Goal: Answer question/provide support: Share knowledge or assist other users

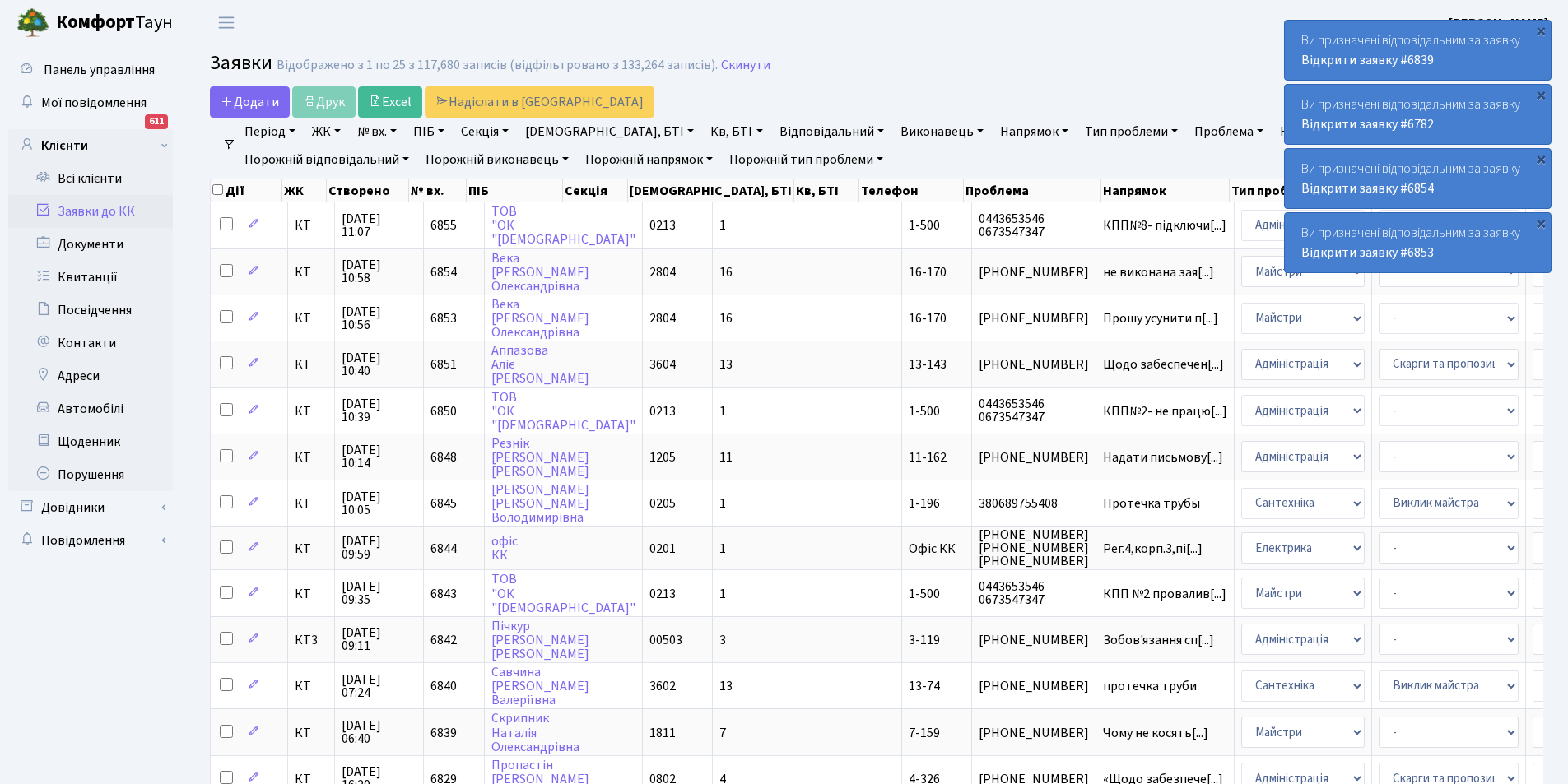
select select "25"
click at [1354, 54] on link "Відкрити заявку #6839" at bounding box center [1368, 59] width 133 height 18
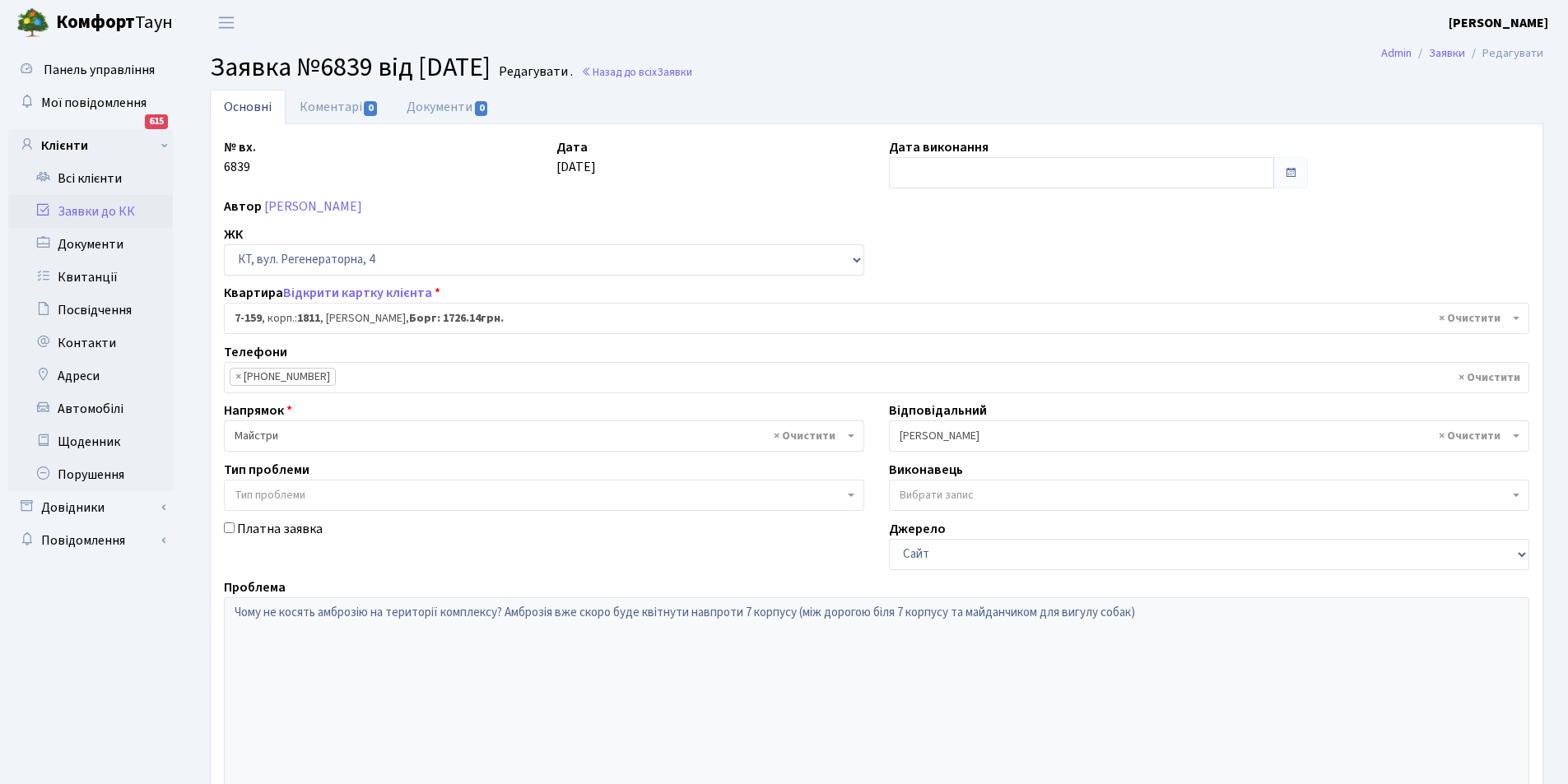
select select "5000"
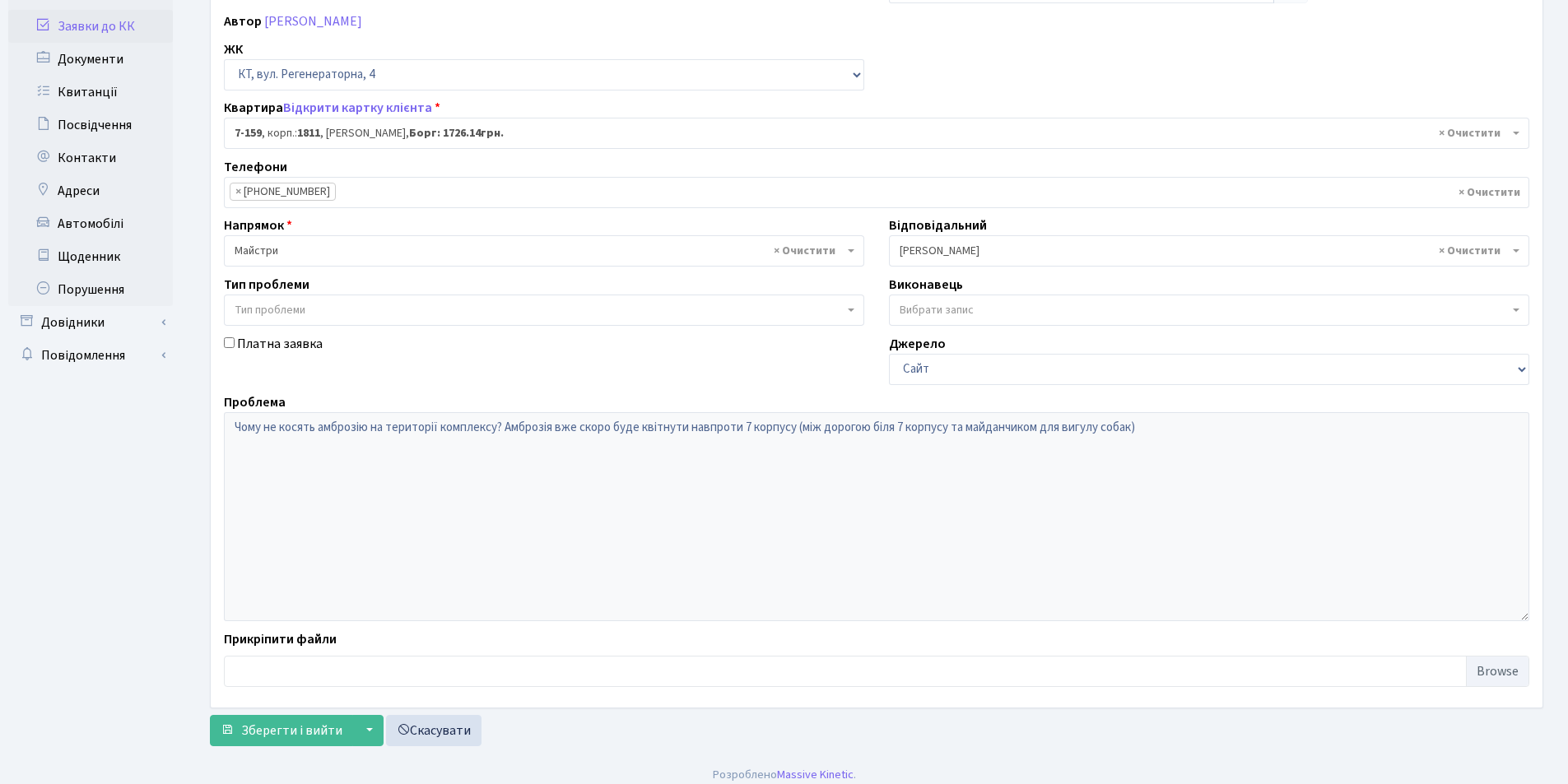
scroll to position [196, 0]
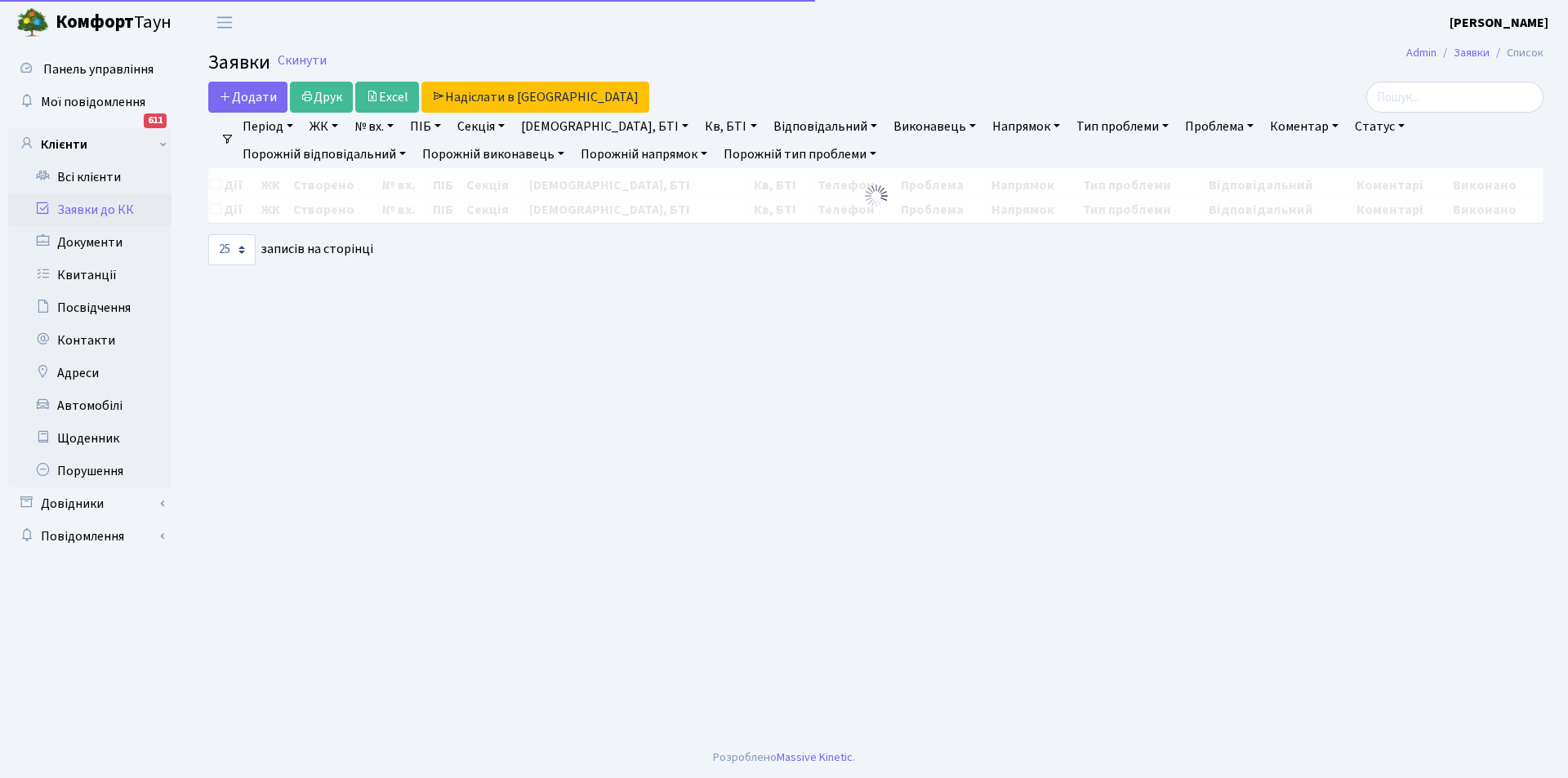
select select "25"
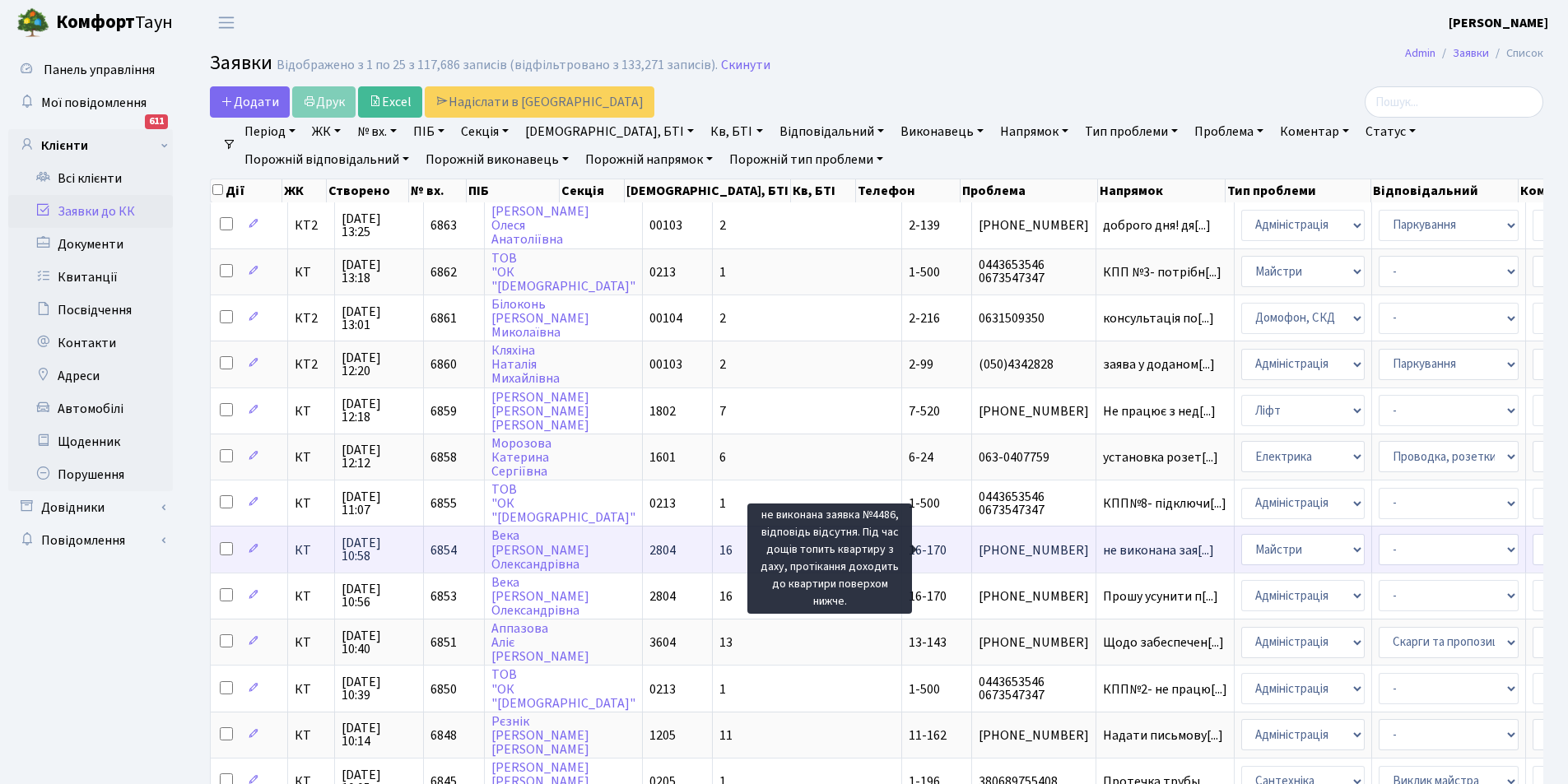
click at [1103, 549] on span "не виконана зая[...]" at bounding box center [1159, 550] width 111 height 18
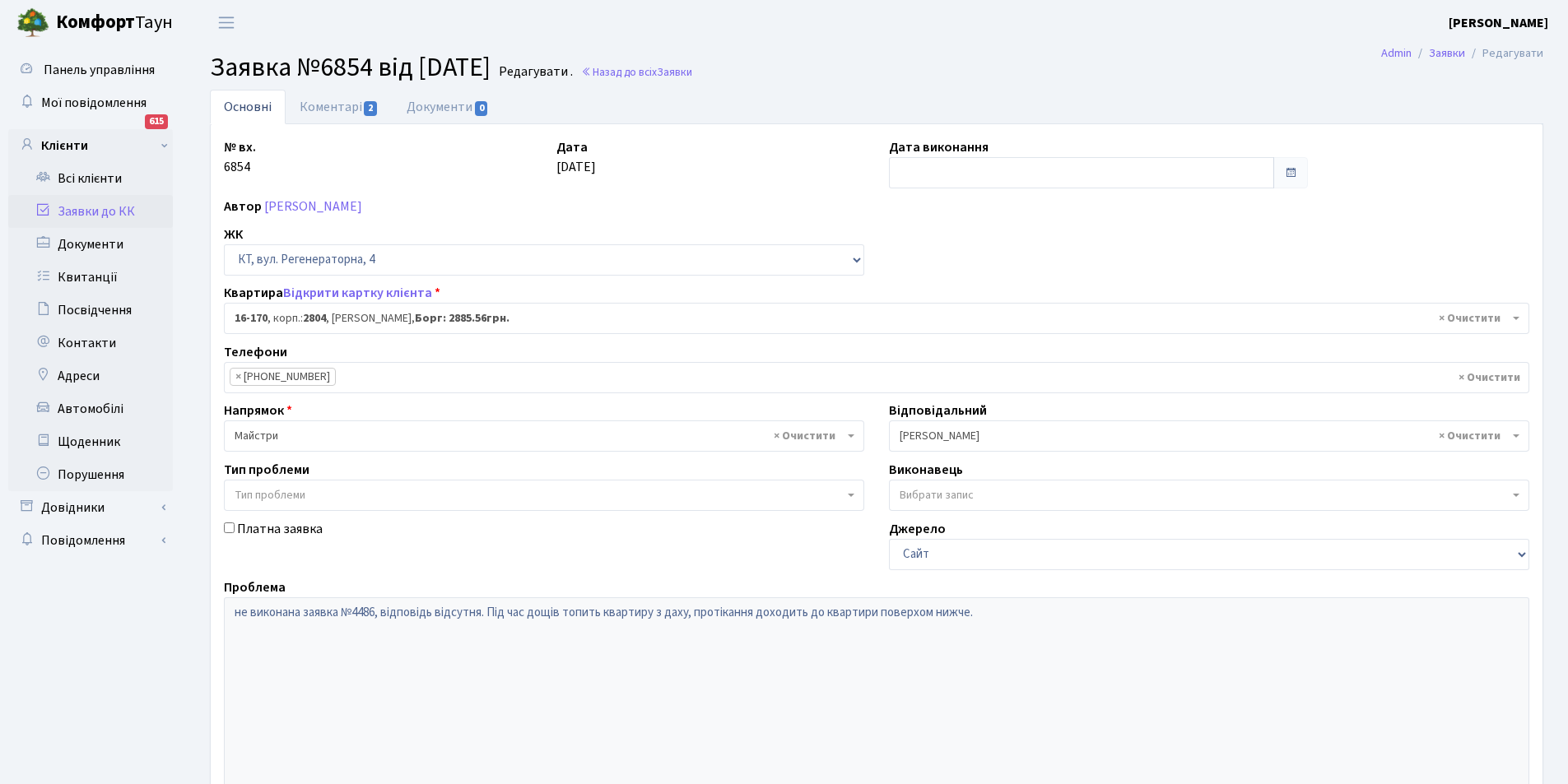
select select "8731"
click at [333, 103] on link "Коментарі 2" at bounding box center [339, 107] width 107 height 34
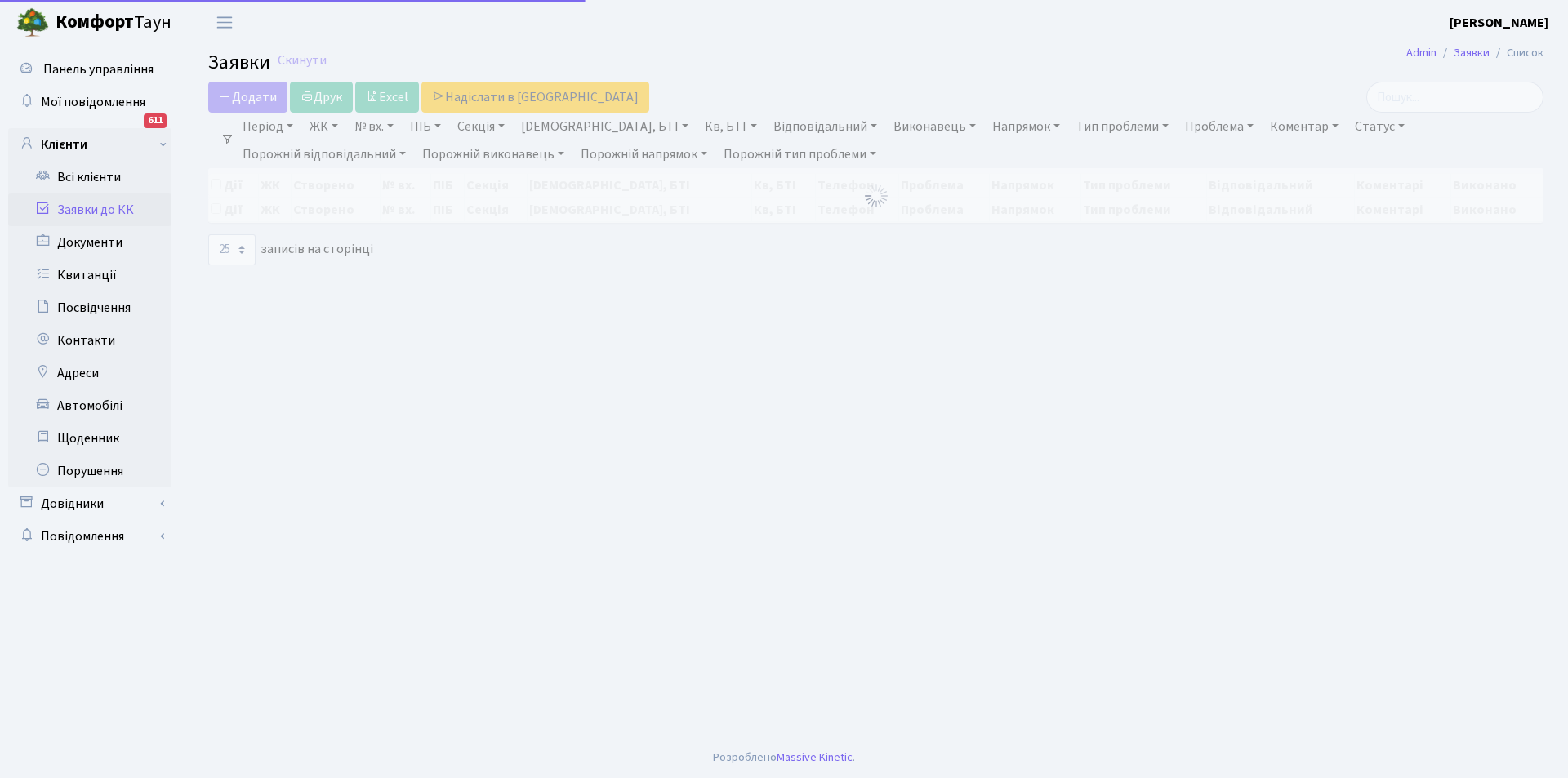
select select "25"
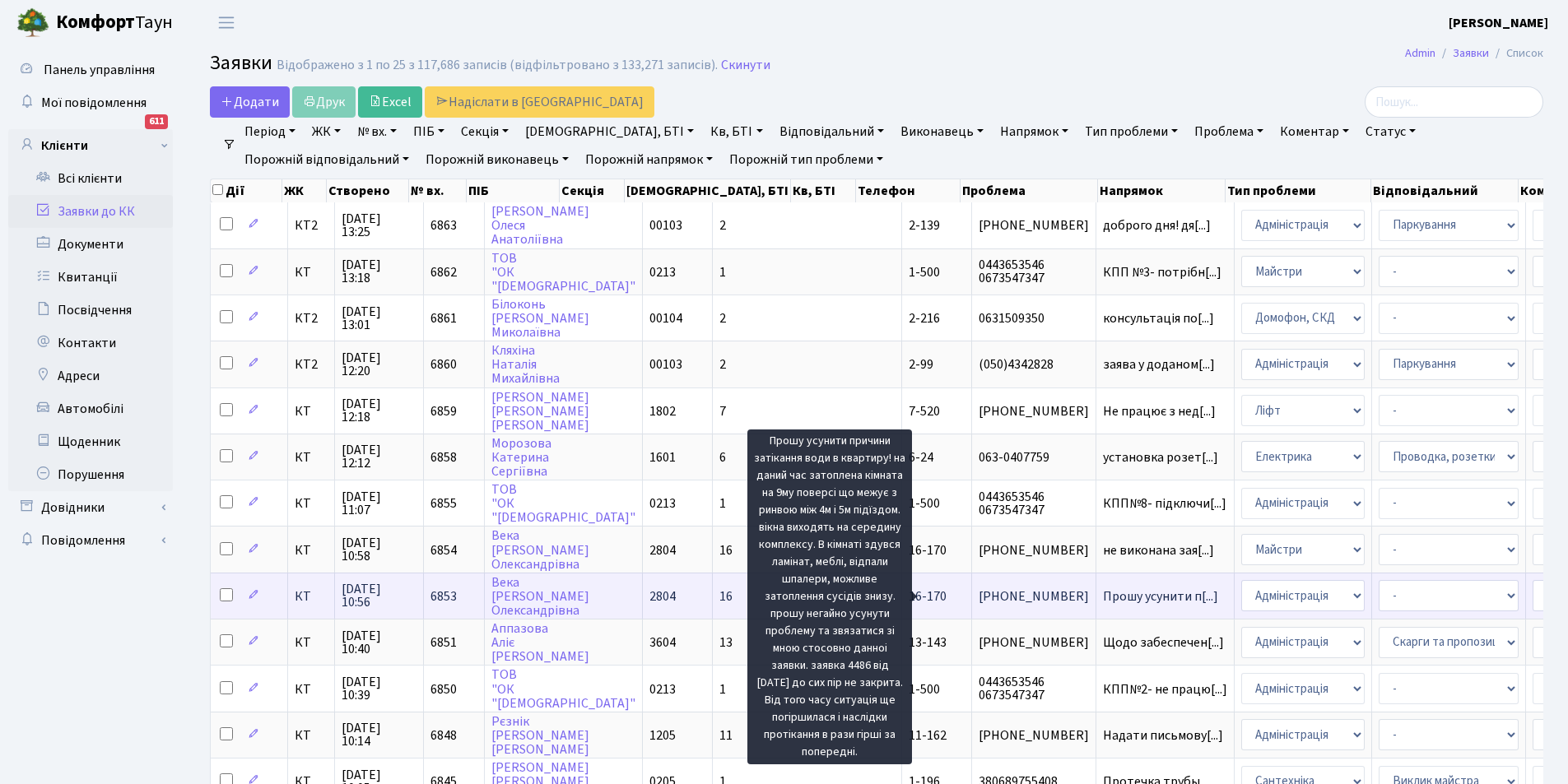
click at [1103, 592] on span "Прошу усунити п[...]" at bounding box center [1161, 597] width 115 height 18
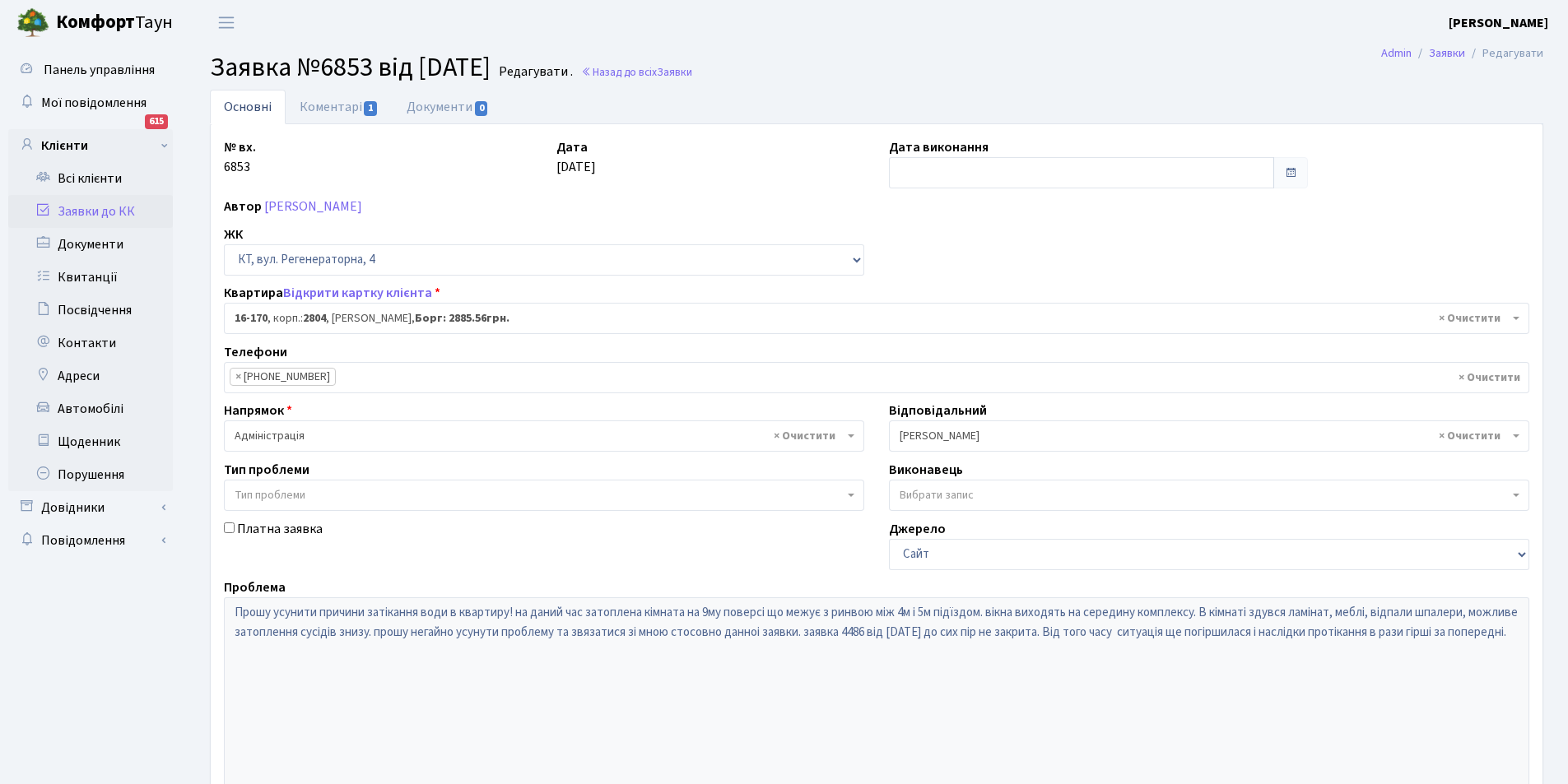
select select "8731"
click at [325, 102] on link "Коментарі 1" at bounding box center [339, 107] width 107 height 34
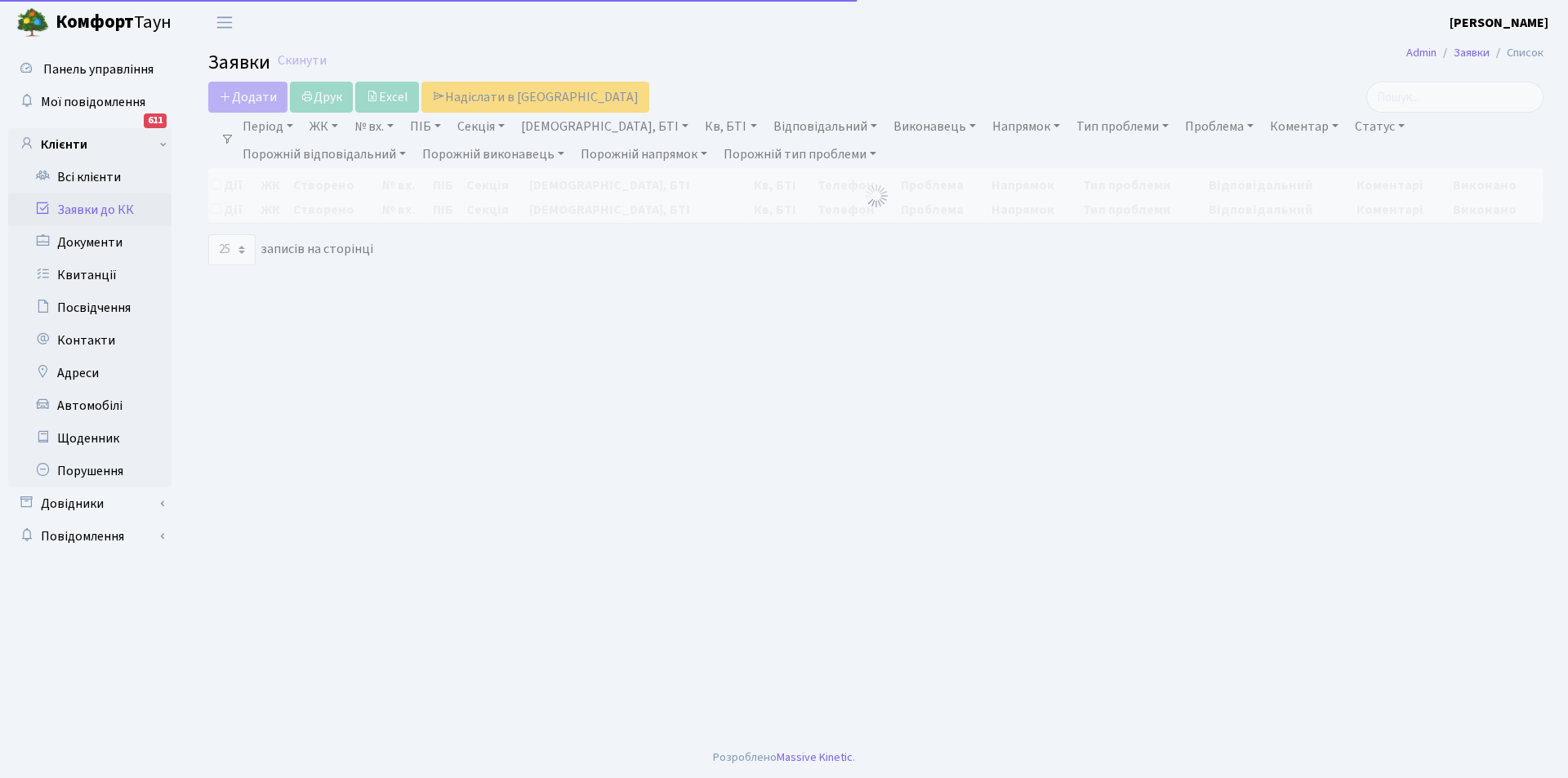
select select "25"
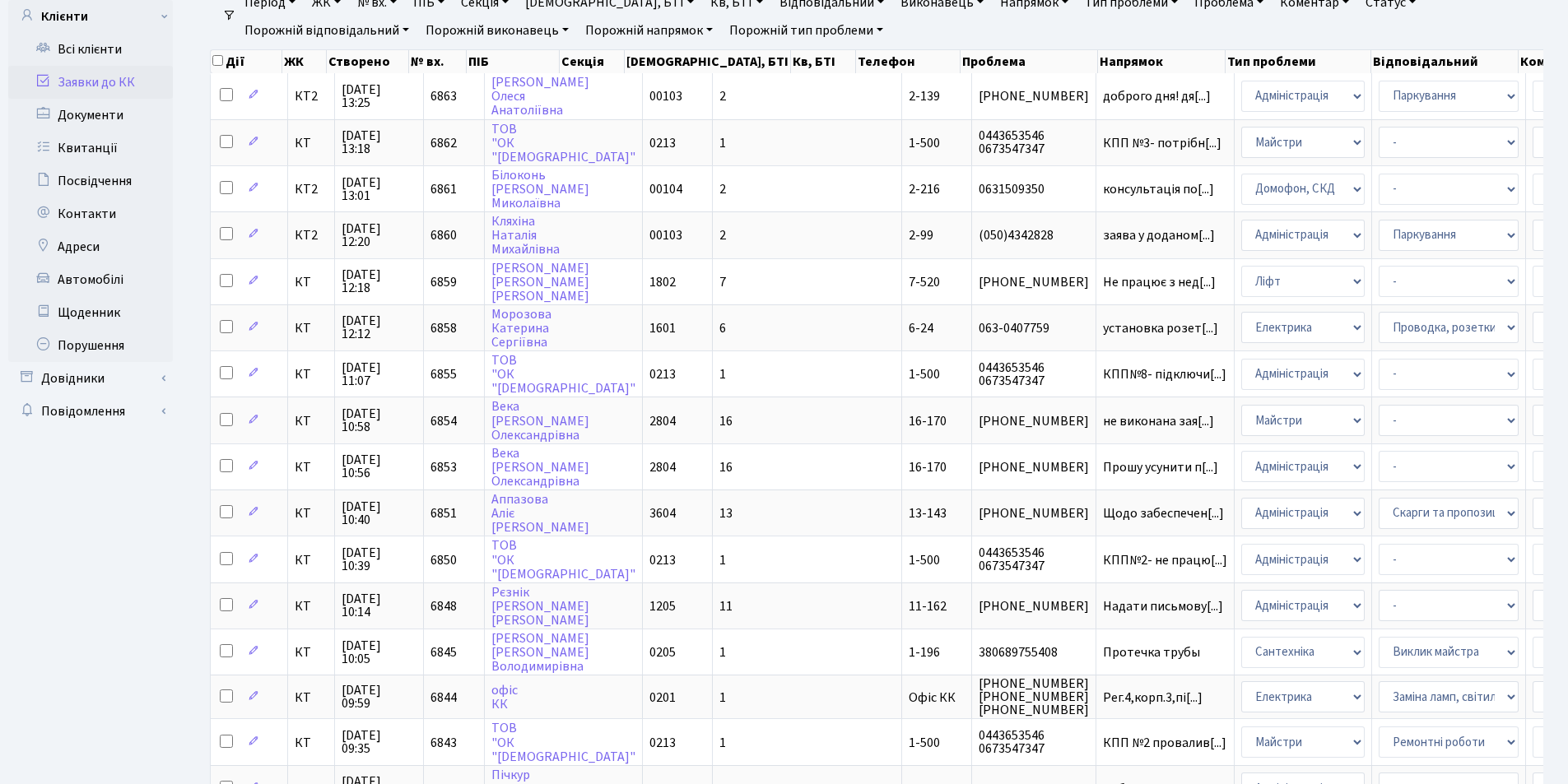
scroll to position [143, 0]
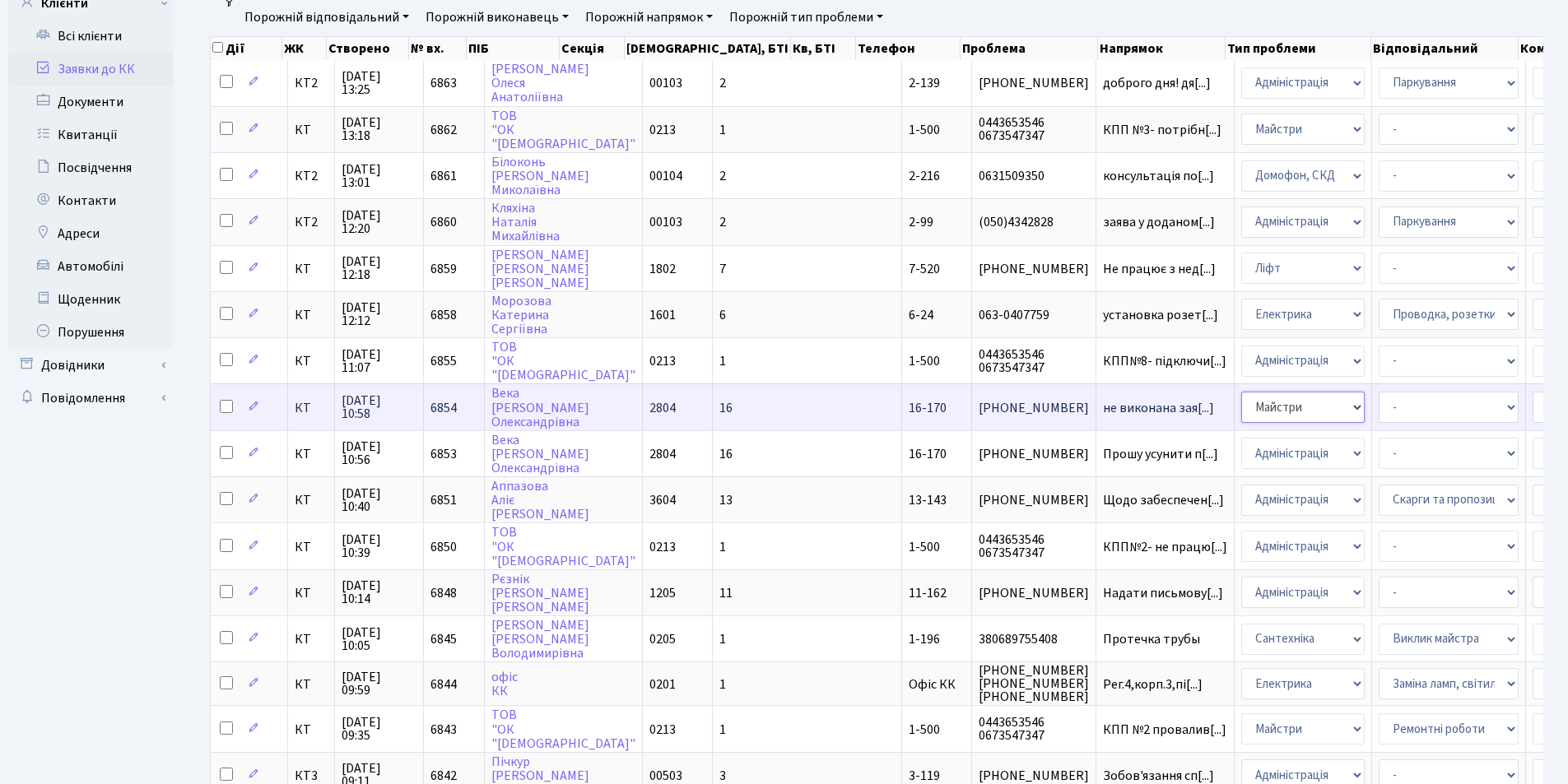
click at [1241, 406] on select "- Адміністрація Домофон, СКД Ліфт Майстри Сантехніка Економічний відділ Електри…" at bounding box center [1302, 407] width 124 height 32
select select "5"
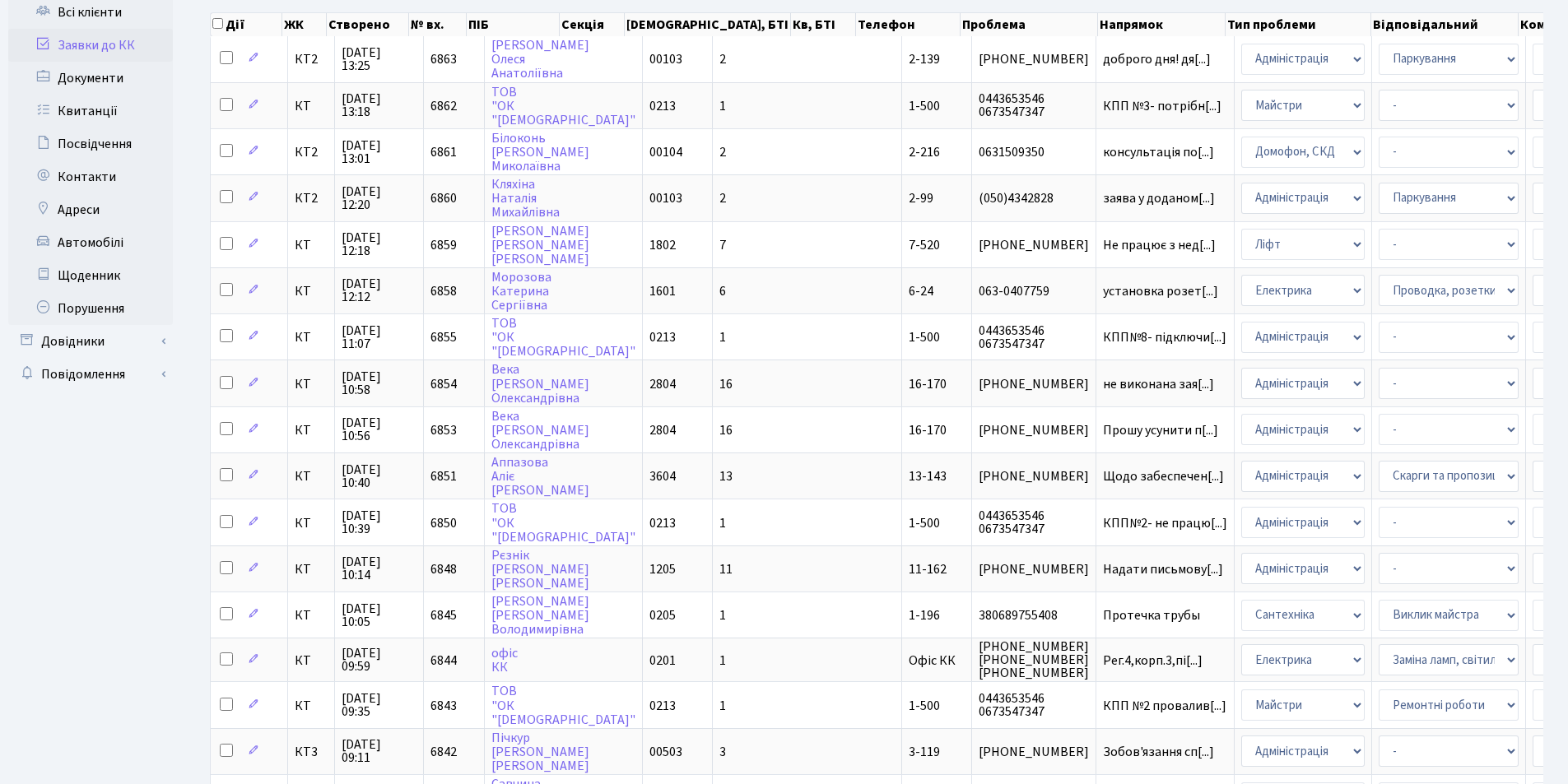
scroll to position [168, 0]
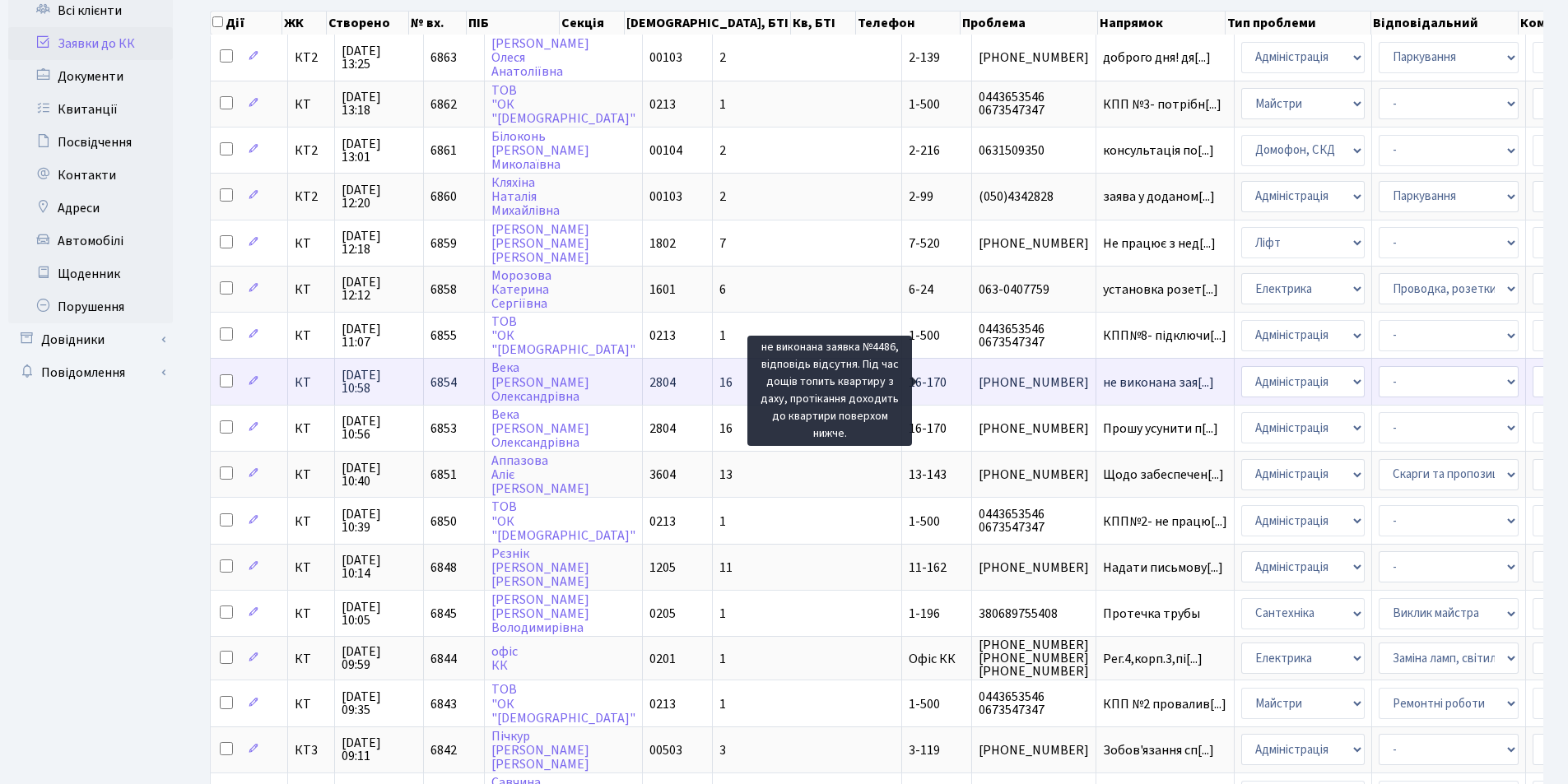
click at [1103, 377] on span "не виконана зая[...]" at bounding box center [1159, 383] width 111 height 18
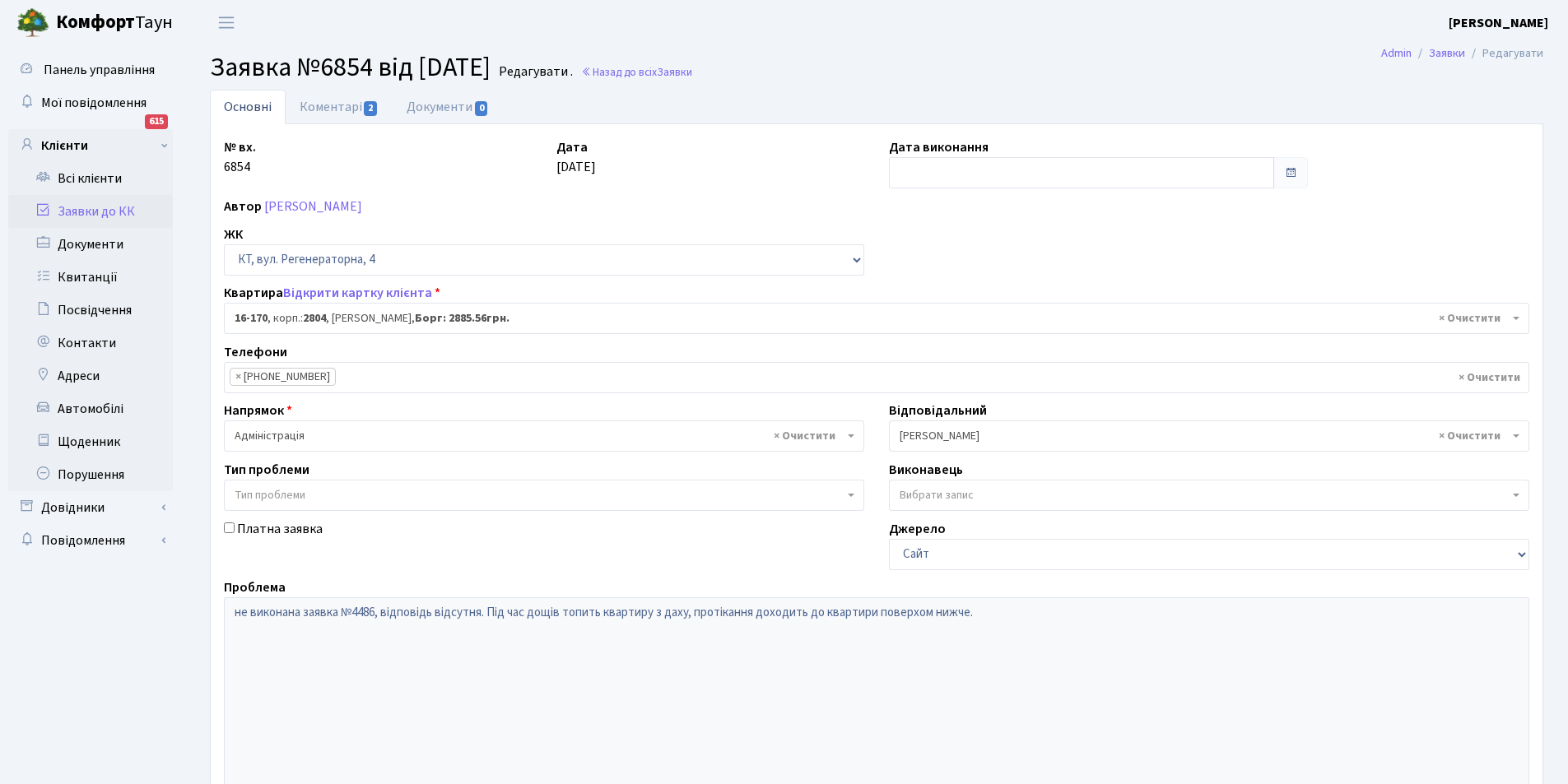
select select "8731"
click at [328, 103] on link "Коментарі 2" at bounding box center [339, 107] width 107 height 34
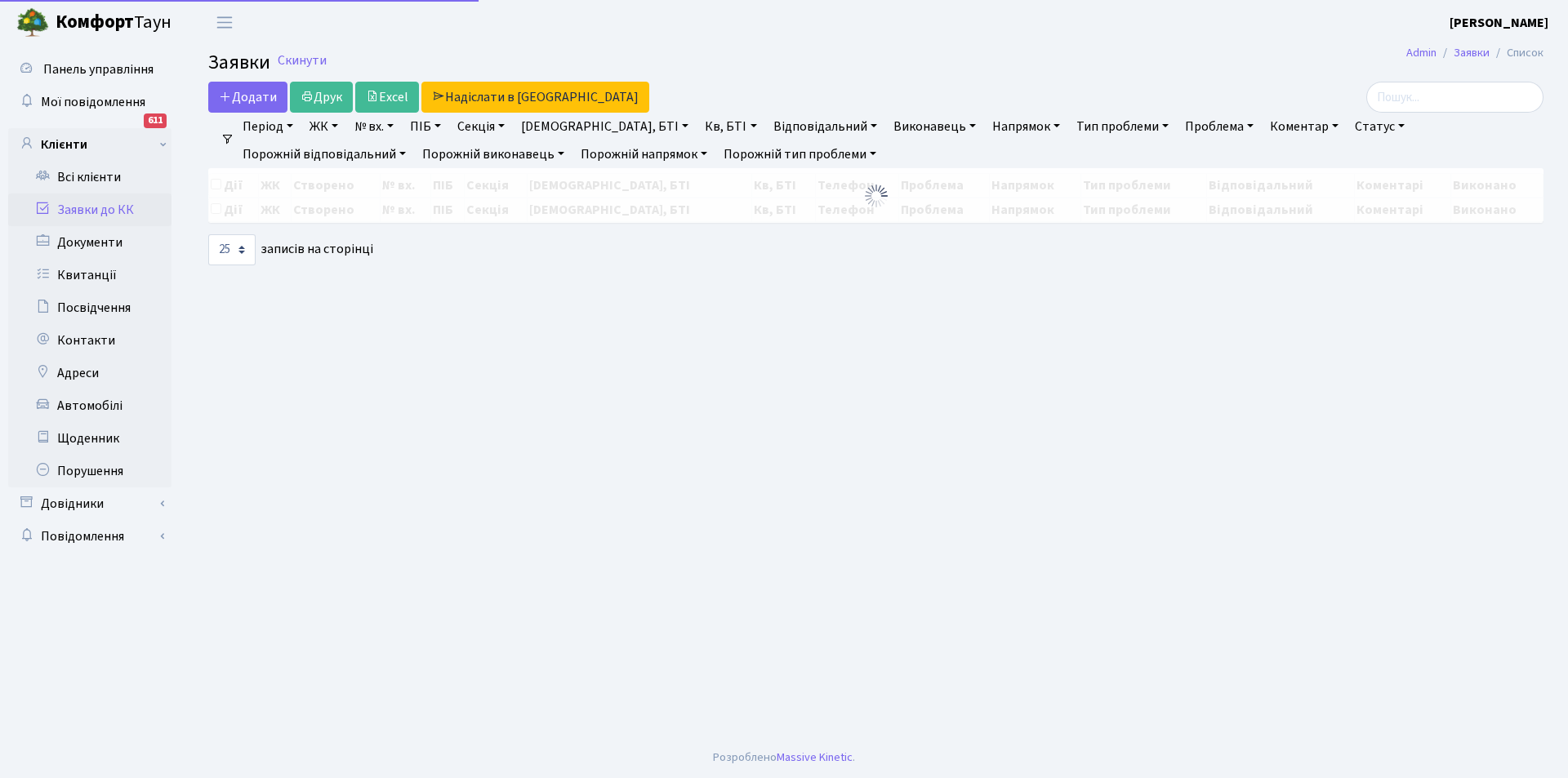
select select "25"
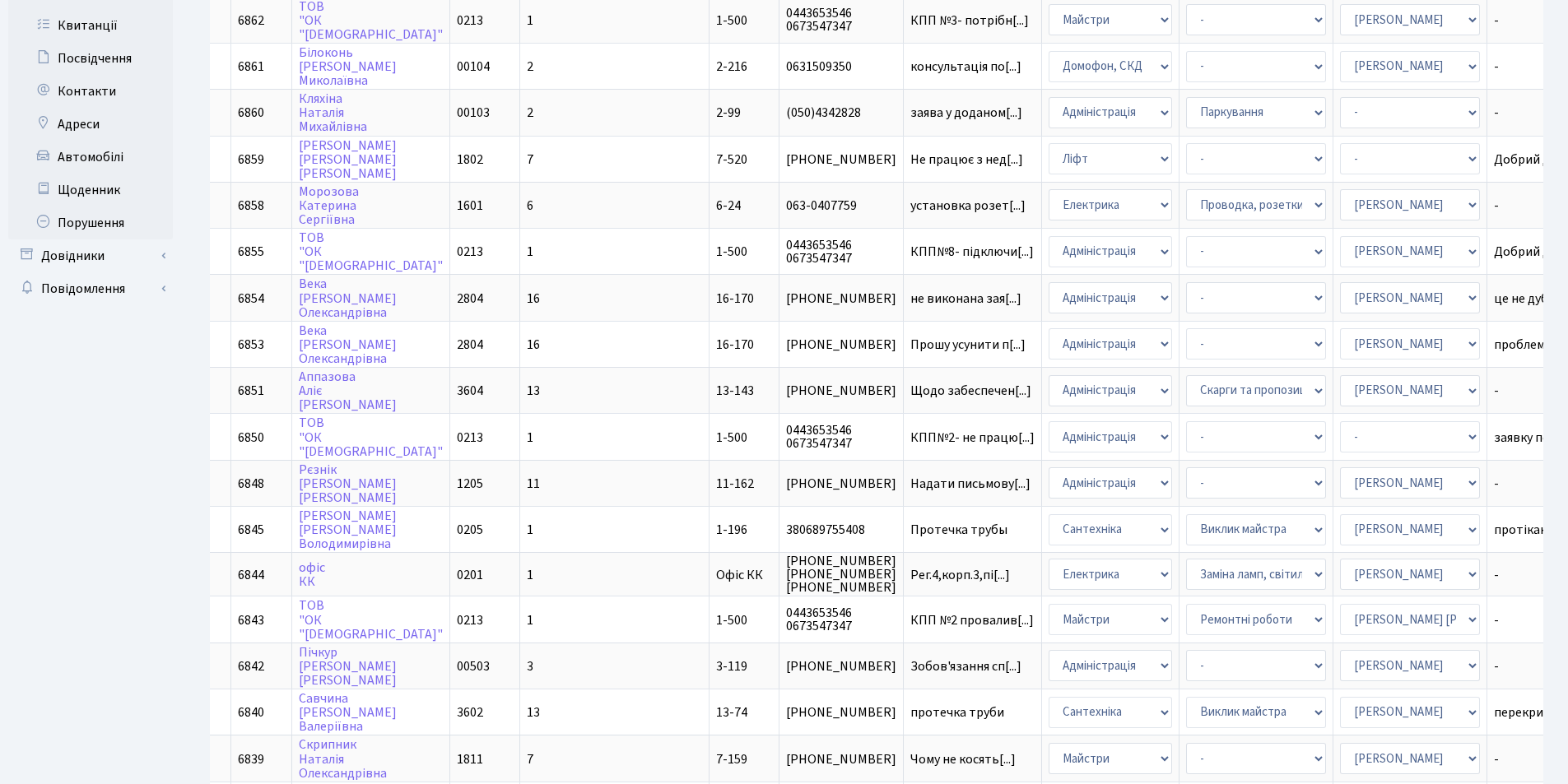
scroll to position [264, 0]
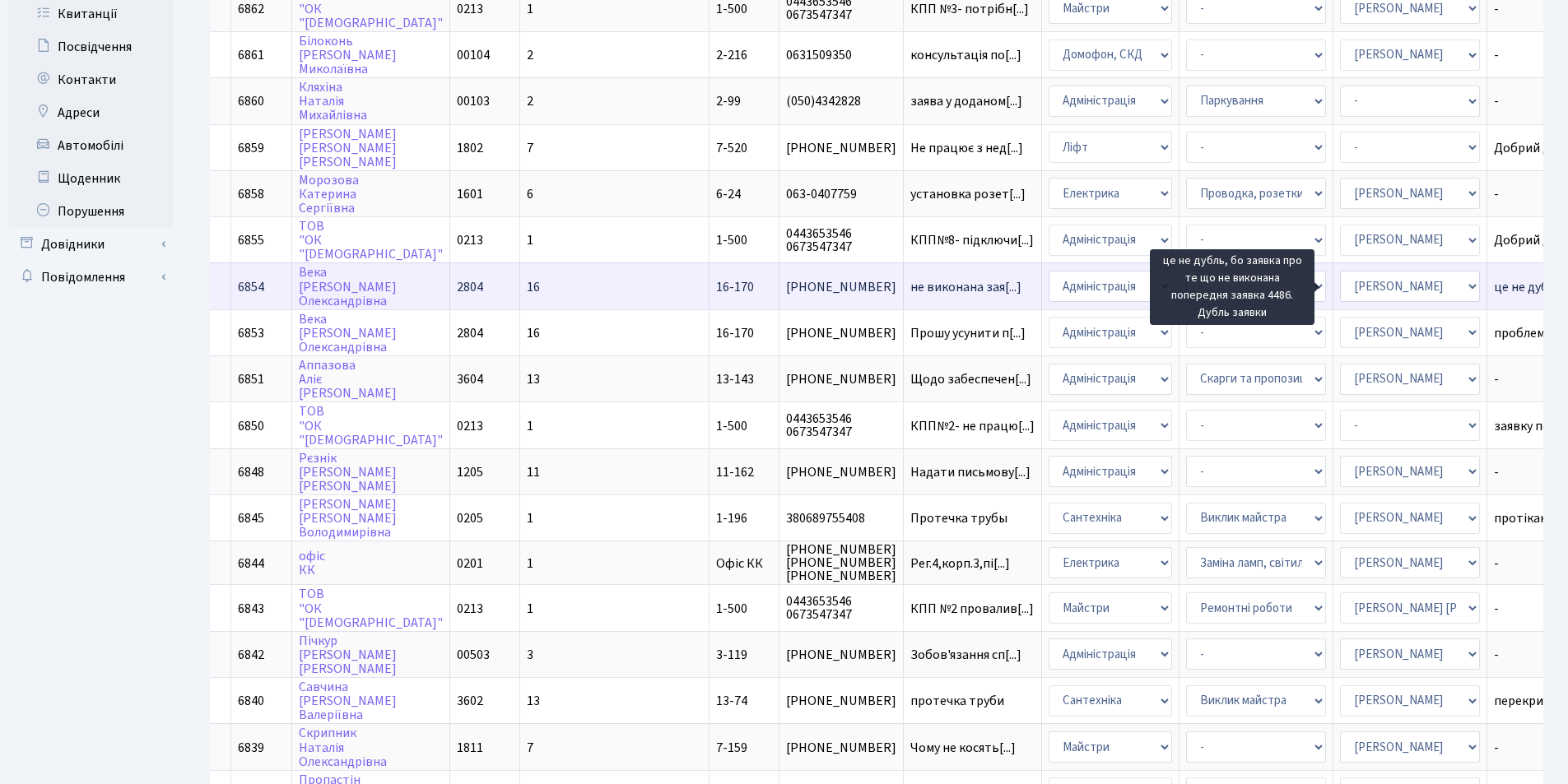
click at [1494, 286] on span "це не дубль, бо[...]" at bounding box center [1546, 287] width 105 height 18
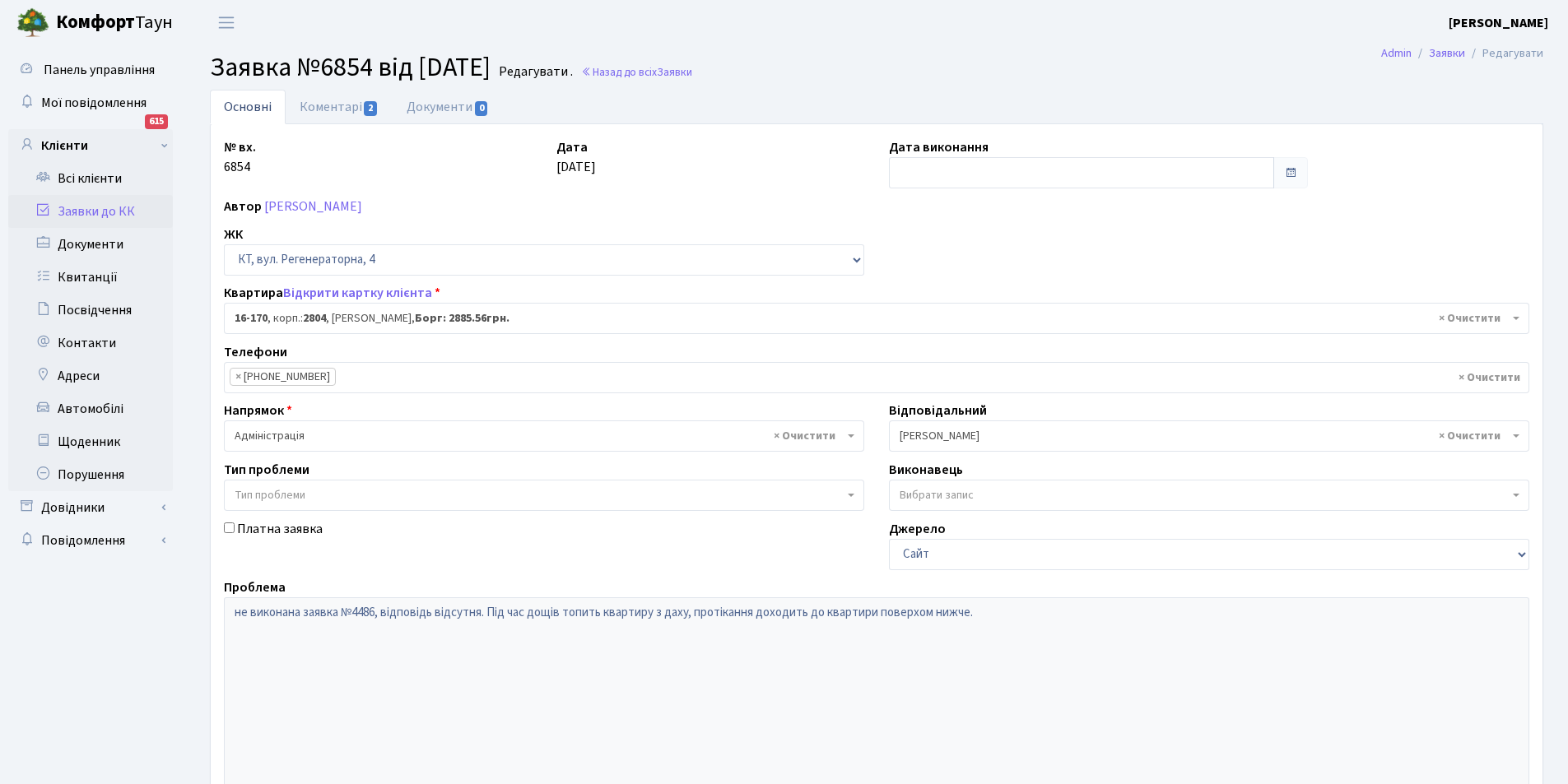
select select "8731"
click at [327, 104] on link "Коментарі 2" at bounding box center [339, 107] width 107 height 34
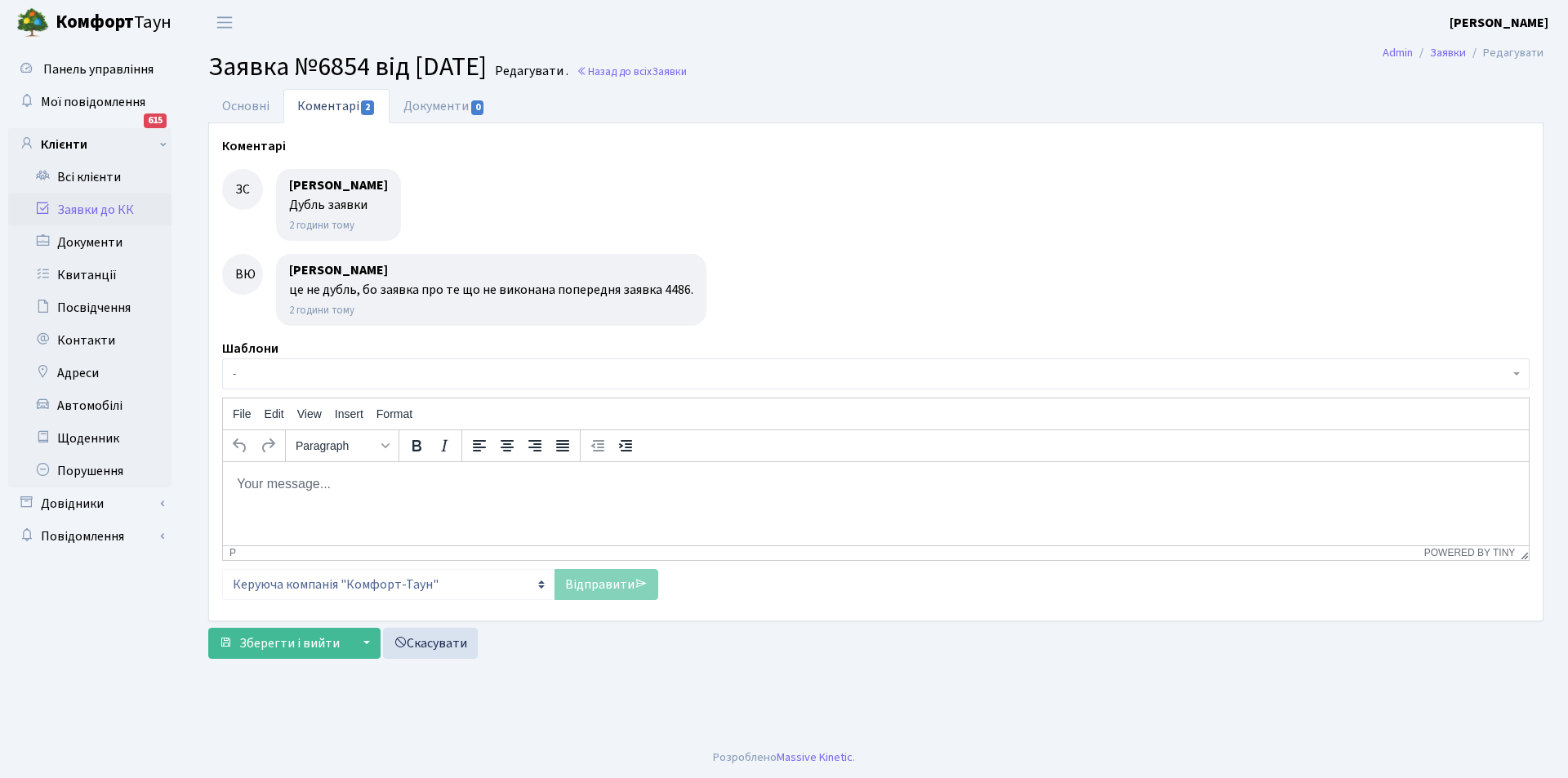
click at [275, 481] on body "Rich Text Area. Press ALT-0 for help." at bounding box center [875, 483] width 1280 height 18
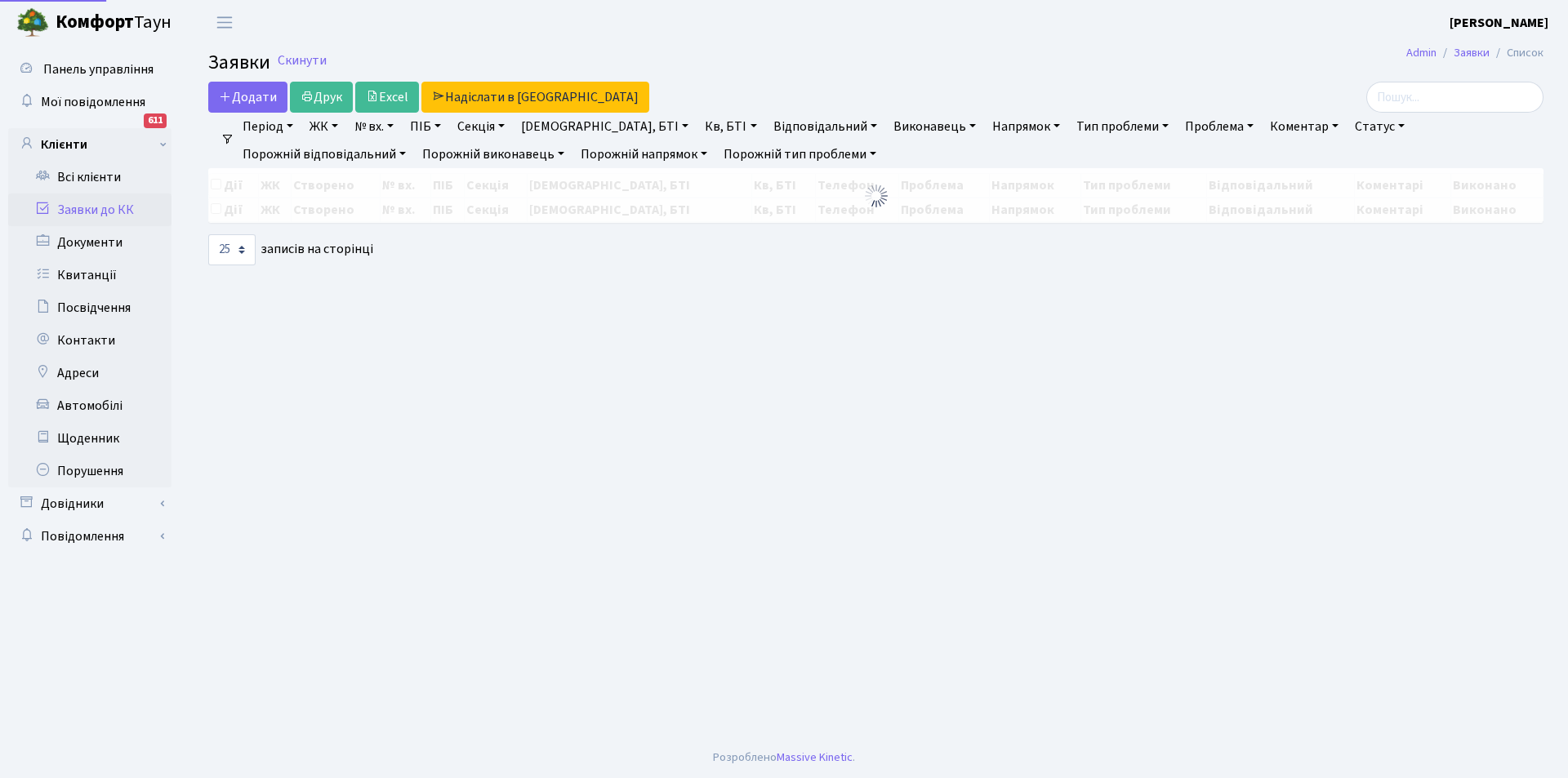
select select "25"
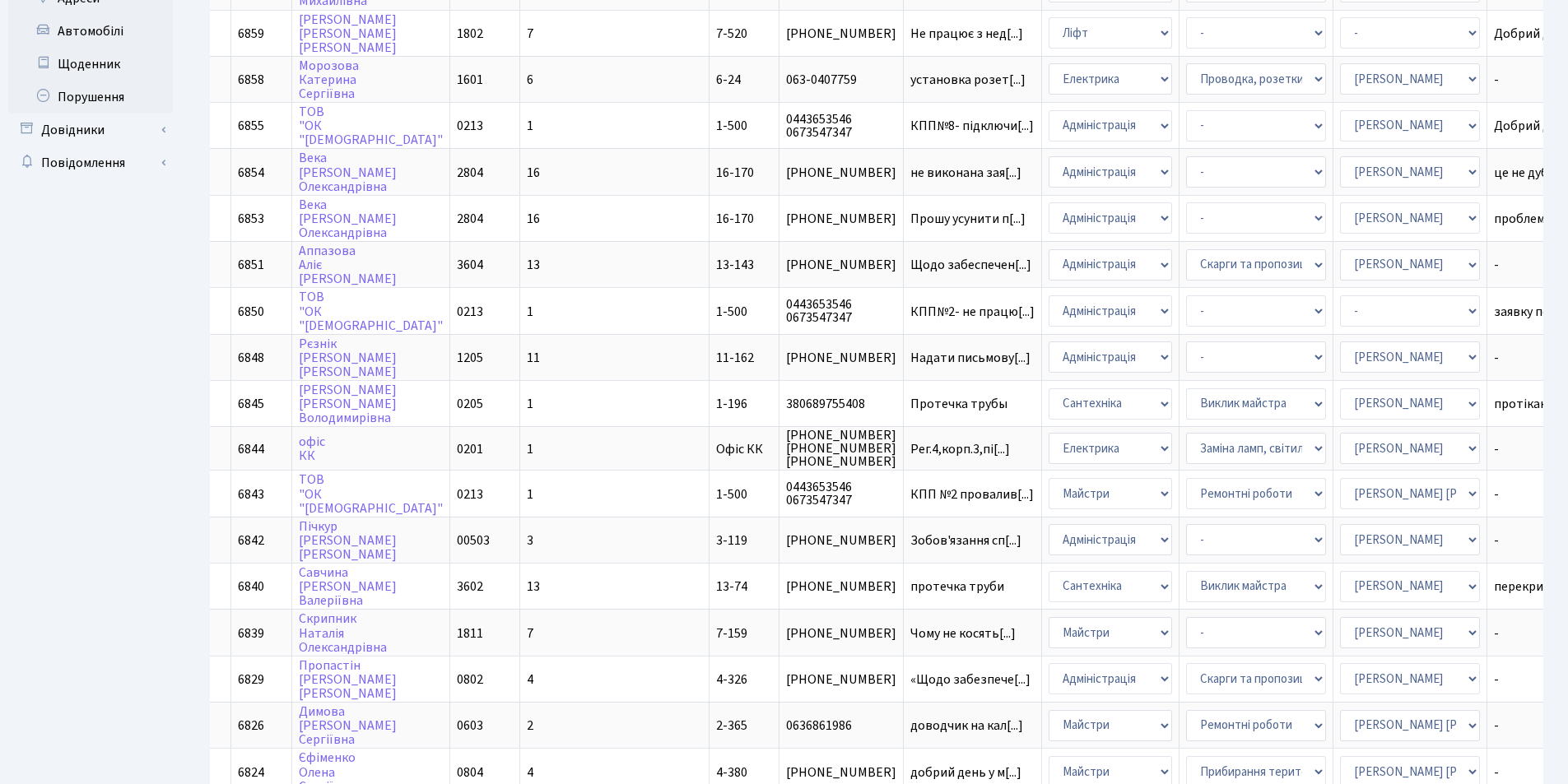
scroll to position [383, 0]
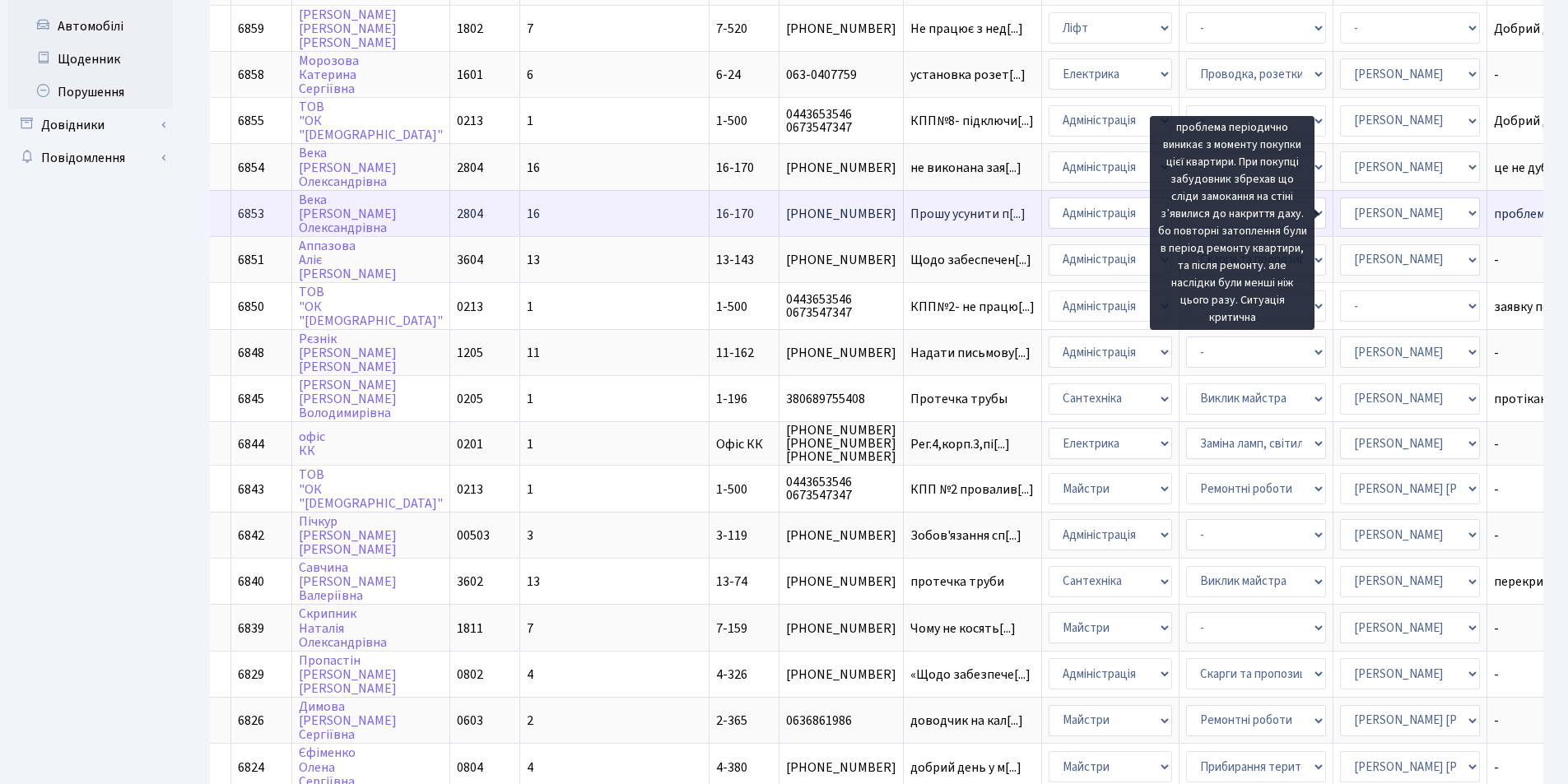
click at [1494, 212] on span "проблема період[...]" at bounding box center [1551, 214] width 116 height 18
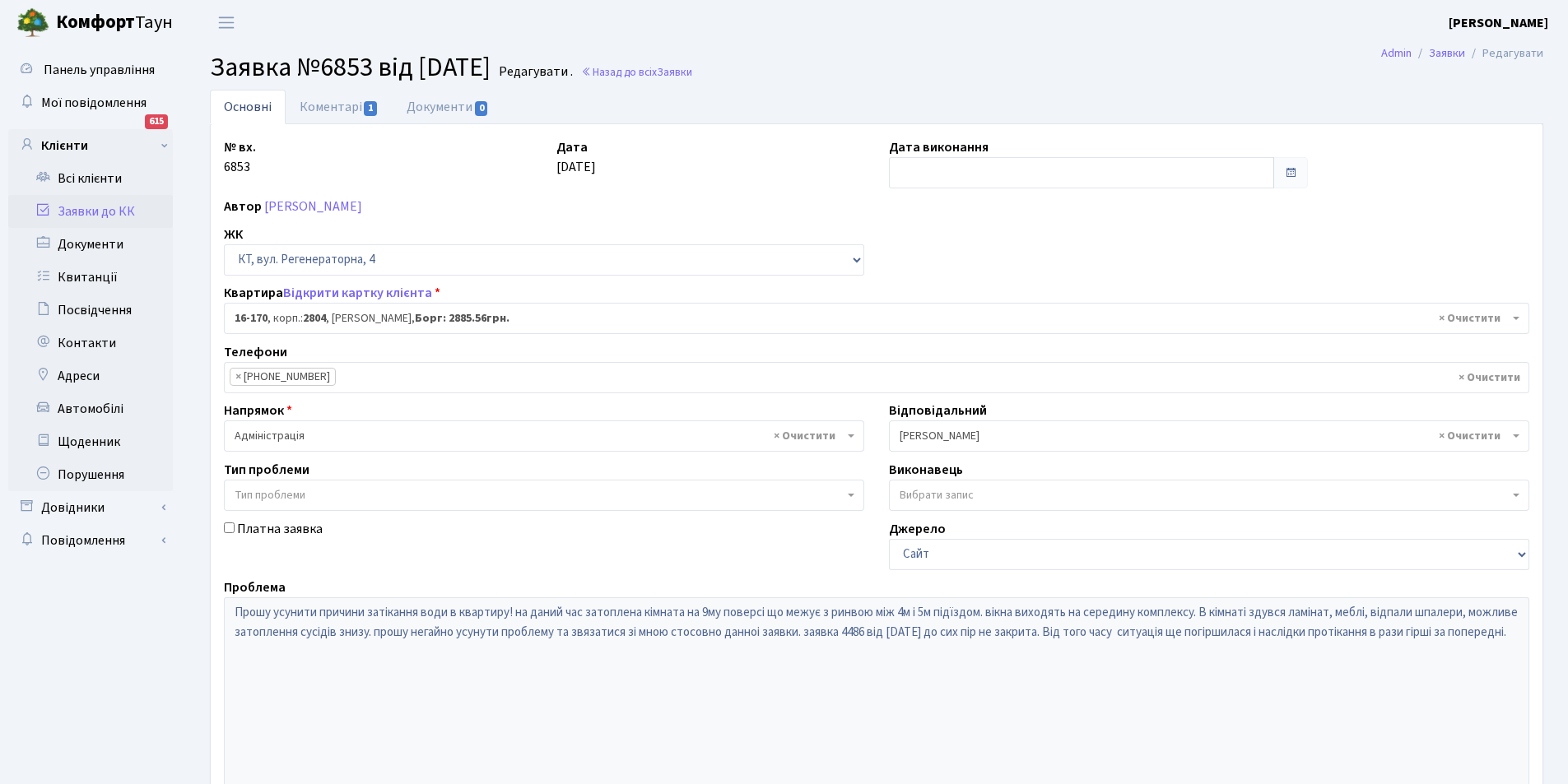
select select "8731"
click at [334, 101] on link "Коментарі 1" at bounding box center [339, 107] width 107 height 34
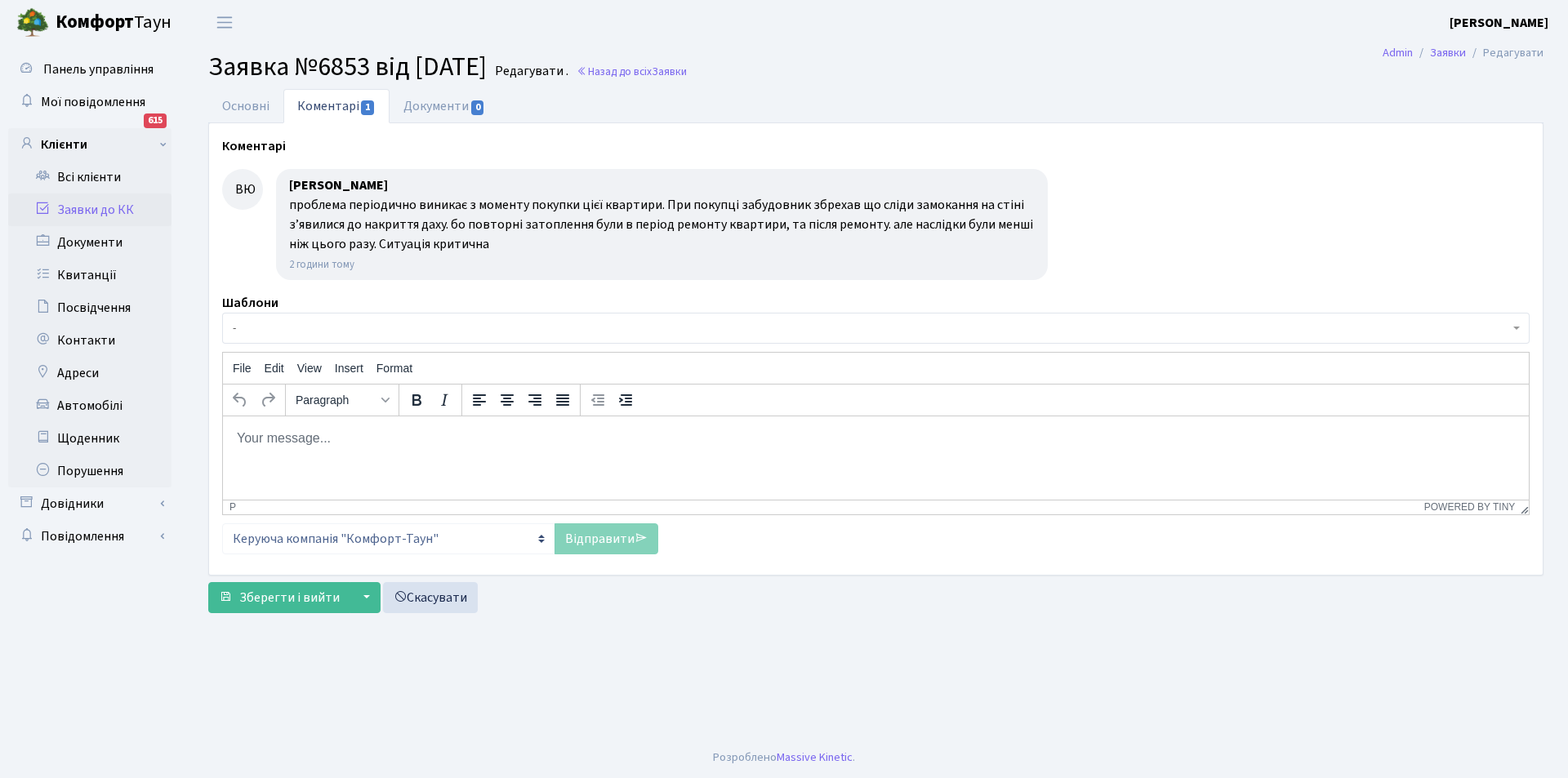
click at [276, 438] on body "Rich Text Area. Press ALT-0 for help." at bounding box center [875, 438] width 1280 height 18
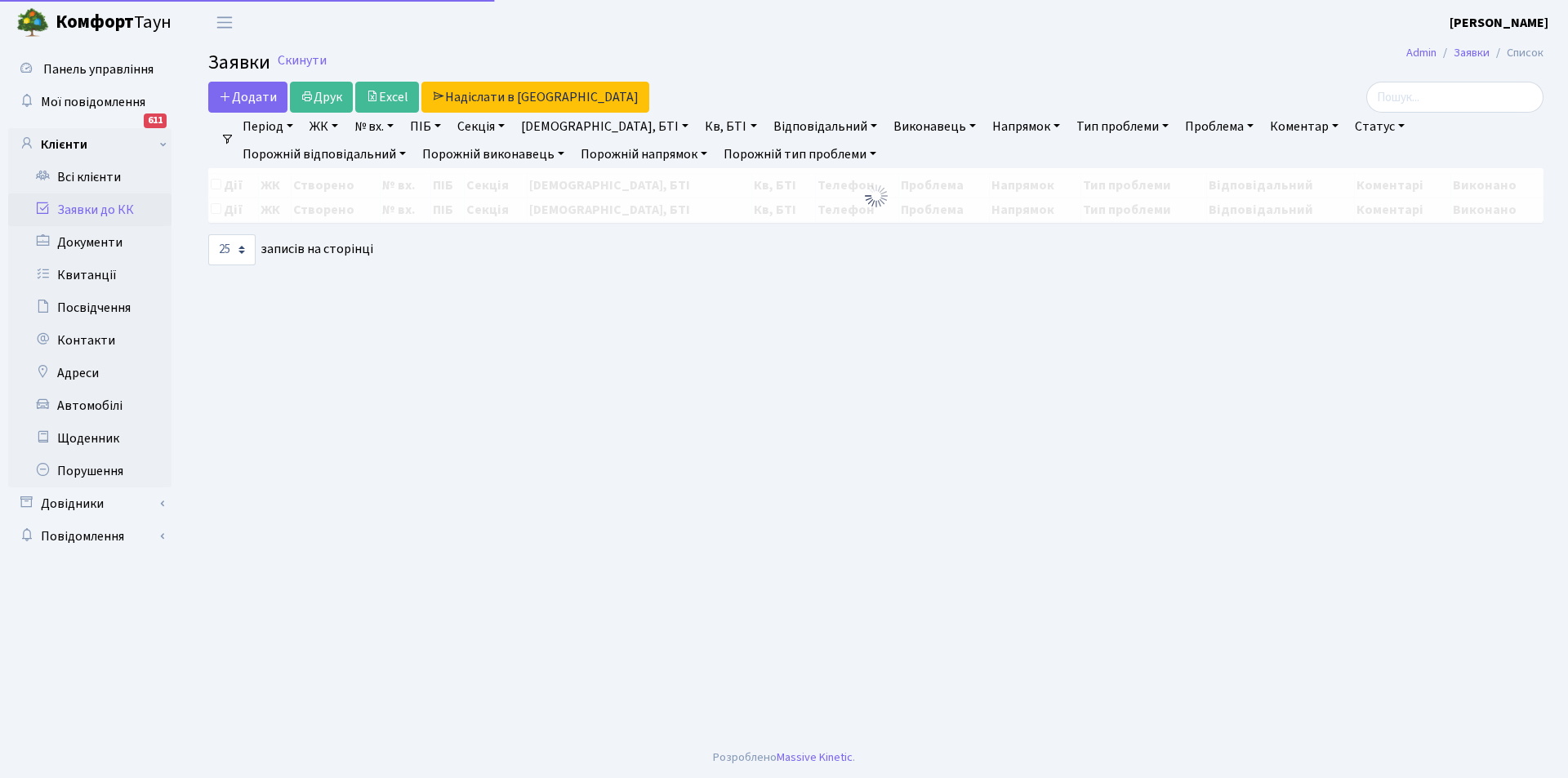
select select "25"
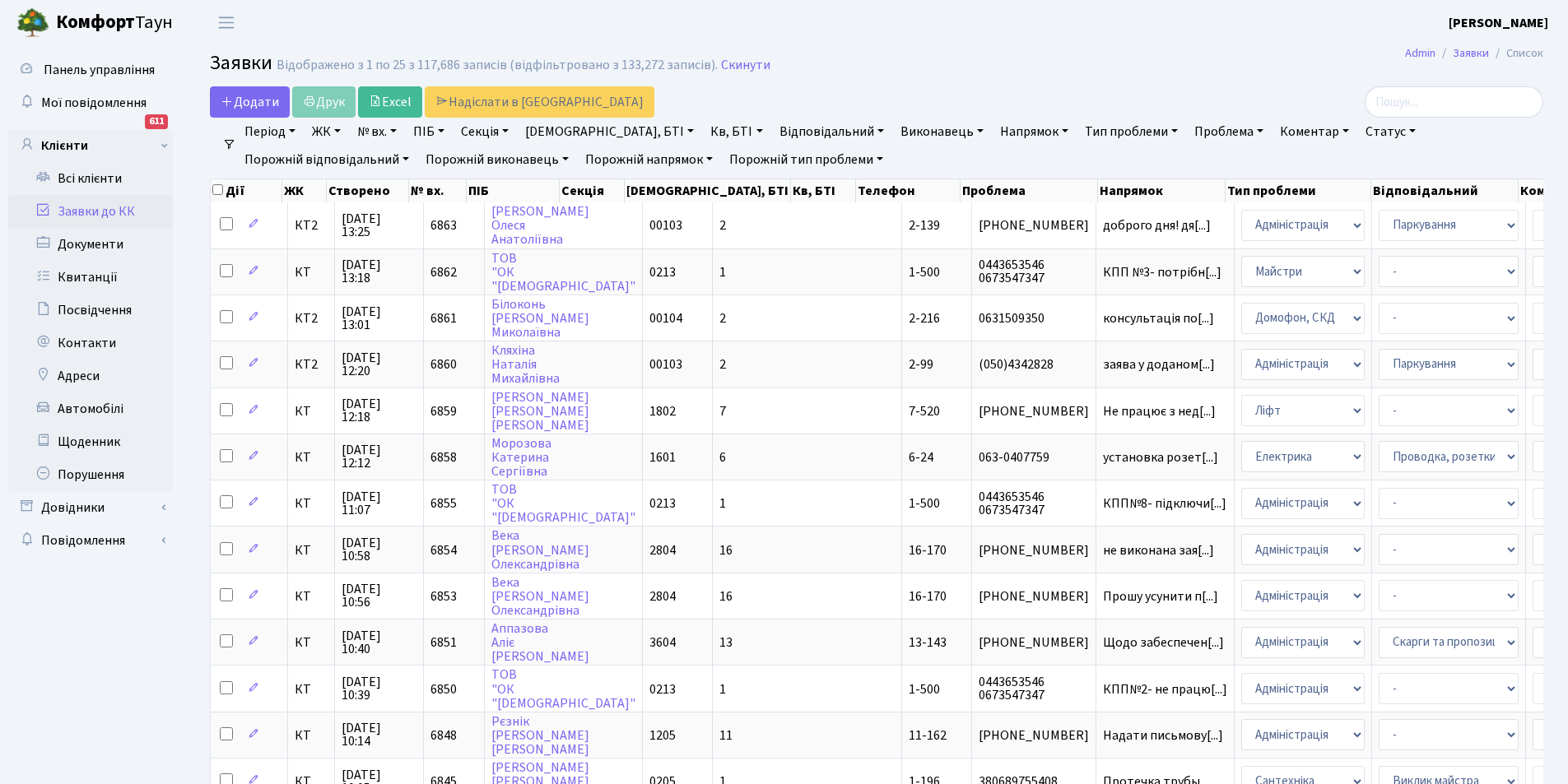
click at [704, 130] on link "Кв, БТІ" at bounding box center [736, 132] width 65 height 28
type input "16-170"
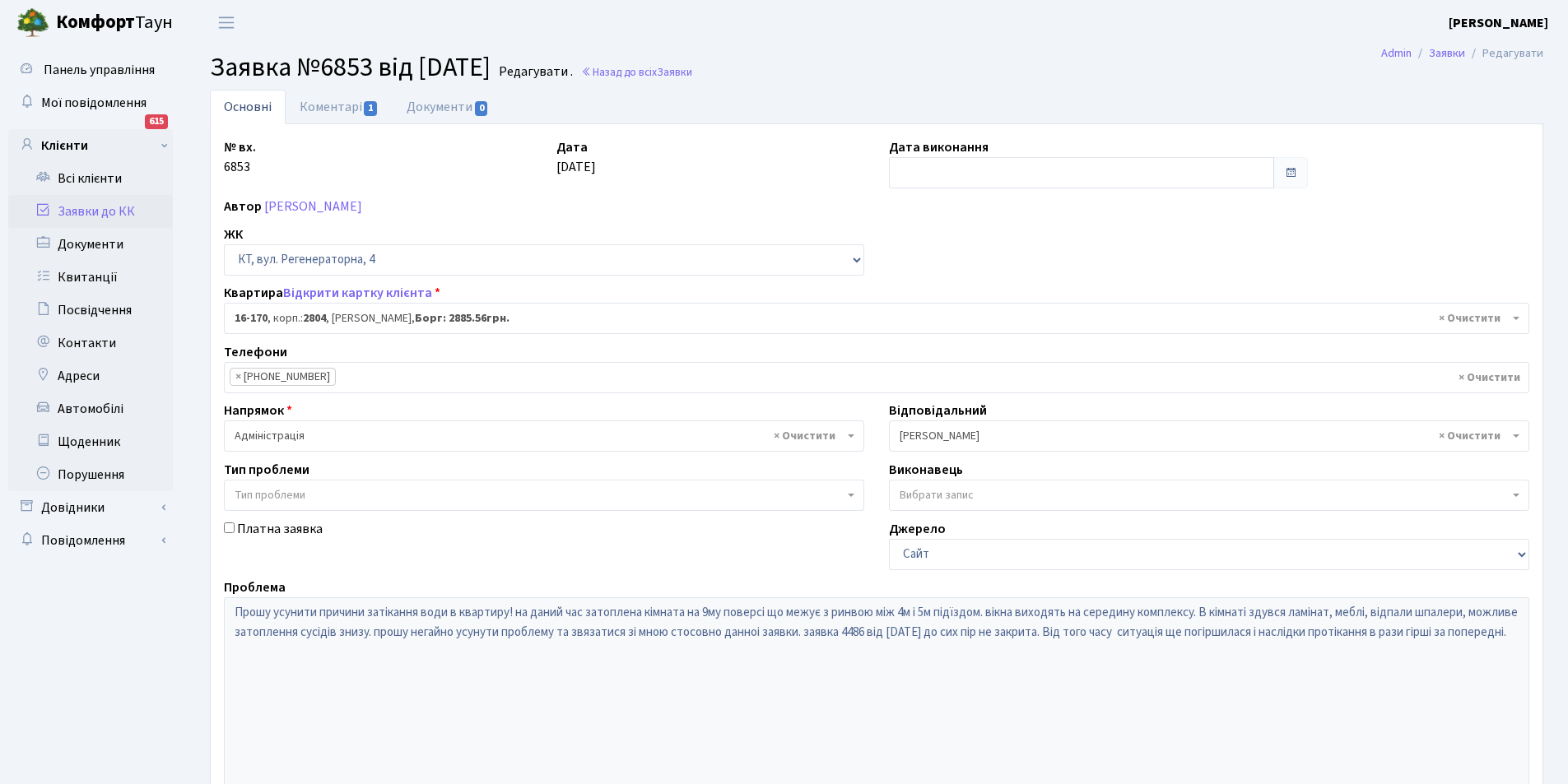
select select "8731"
click at [334, 104] on link "Коментарі 1" at bounding box center [339, 107] width 107 height 34
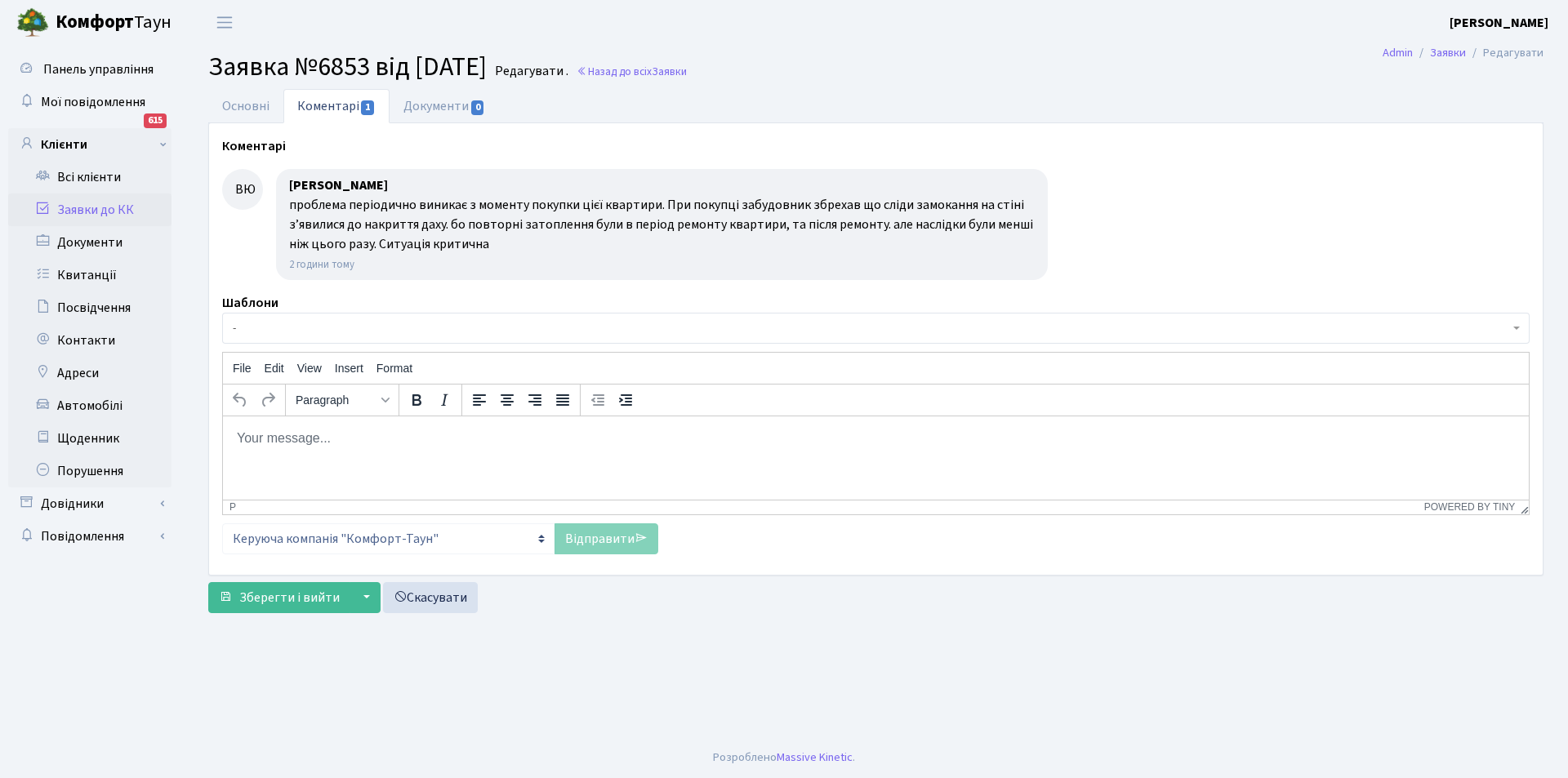
click at [250, 435] on body "Rich Text Area. Press ALT-0 for help." at bounding box center [875, 438] width 1280 height 18
click at [385, 439] on p "Проведено обстеження квартири" at bounding box center [875, 438] width 1280 height 18
click at [306, 437] on p "Проведено обстеження квартири" at bounding box center [875, 438] width 1280 height 18
click at [449, 440] on p "Проведено обстеження квартири" at bounding box center [875, 438] width 1280 height 18
click at [595, 541] on link "Відправити" at bounding box center [606, 539] width 103 height 31
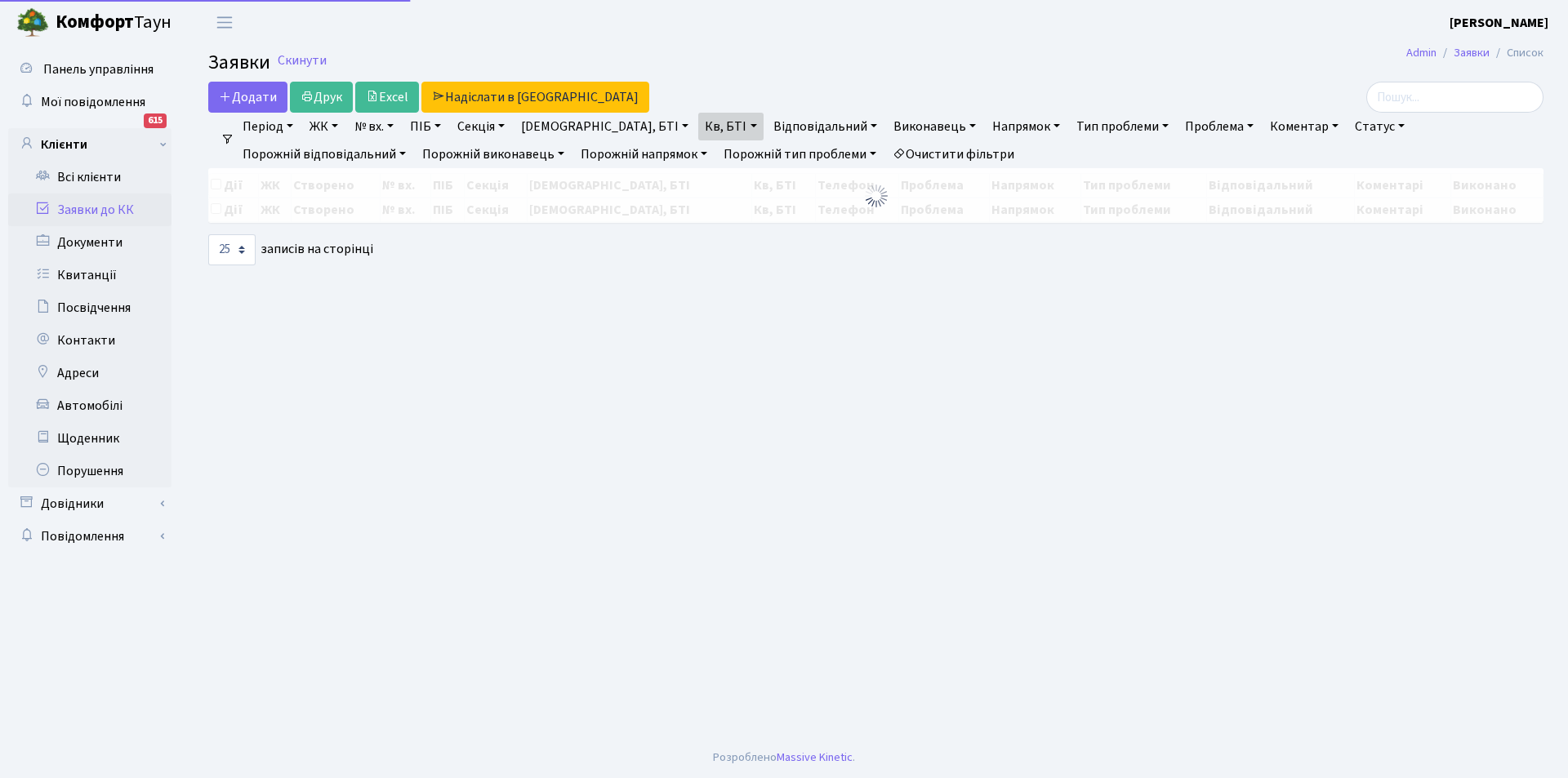
select select "25"
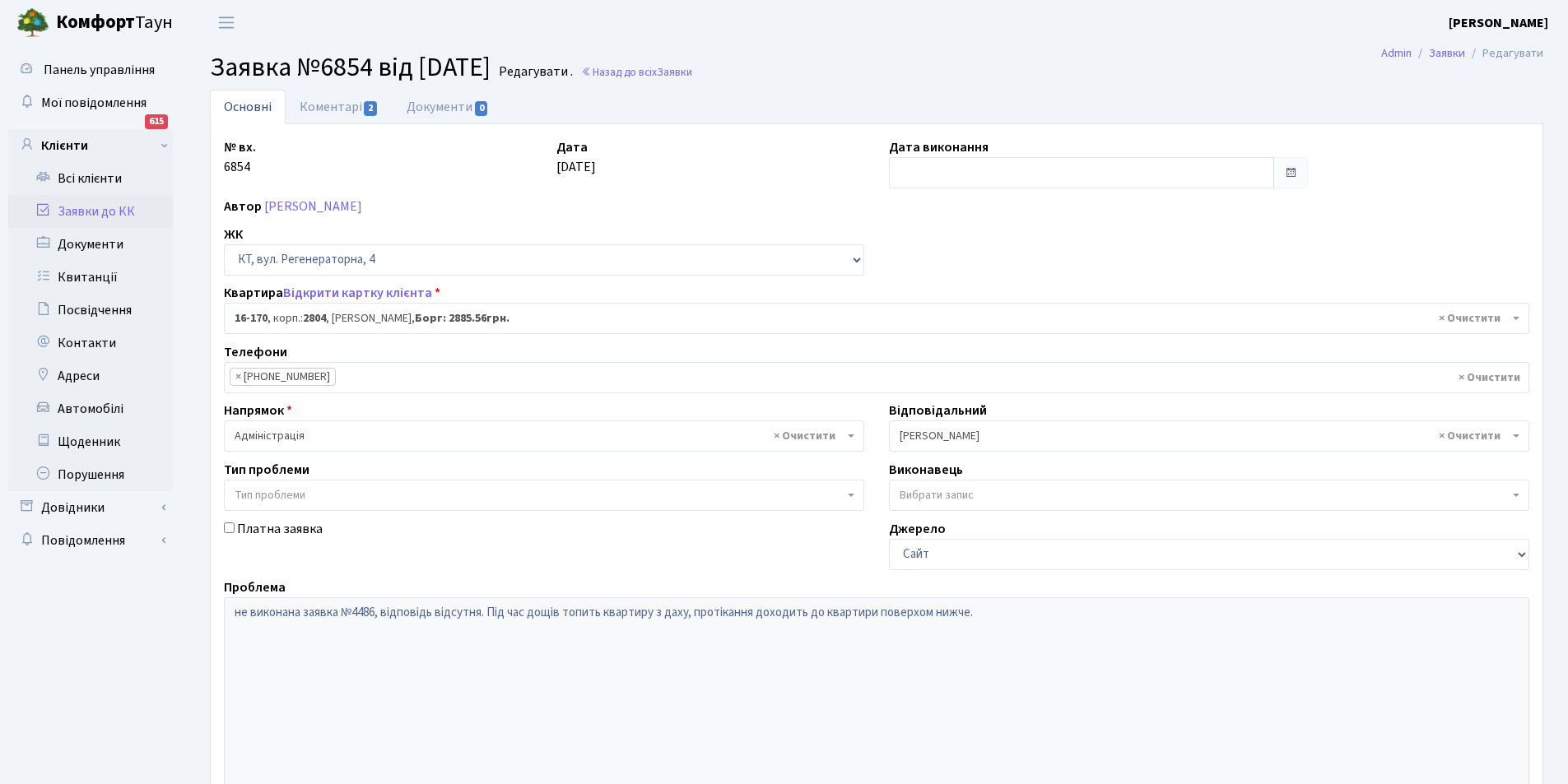
select select "8731"
click at [337, 104] on link "Коментарі 2" at bounding box center [339, 107] width 107 height 34
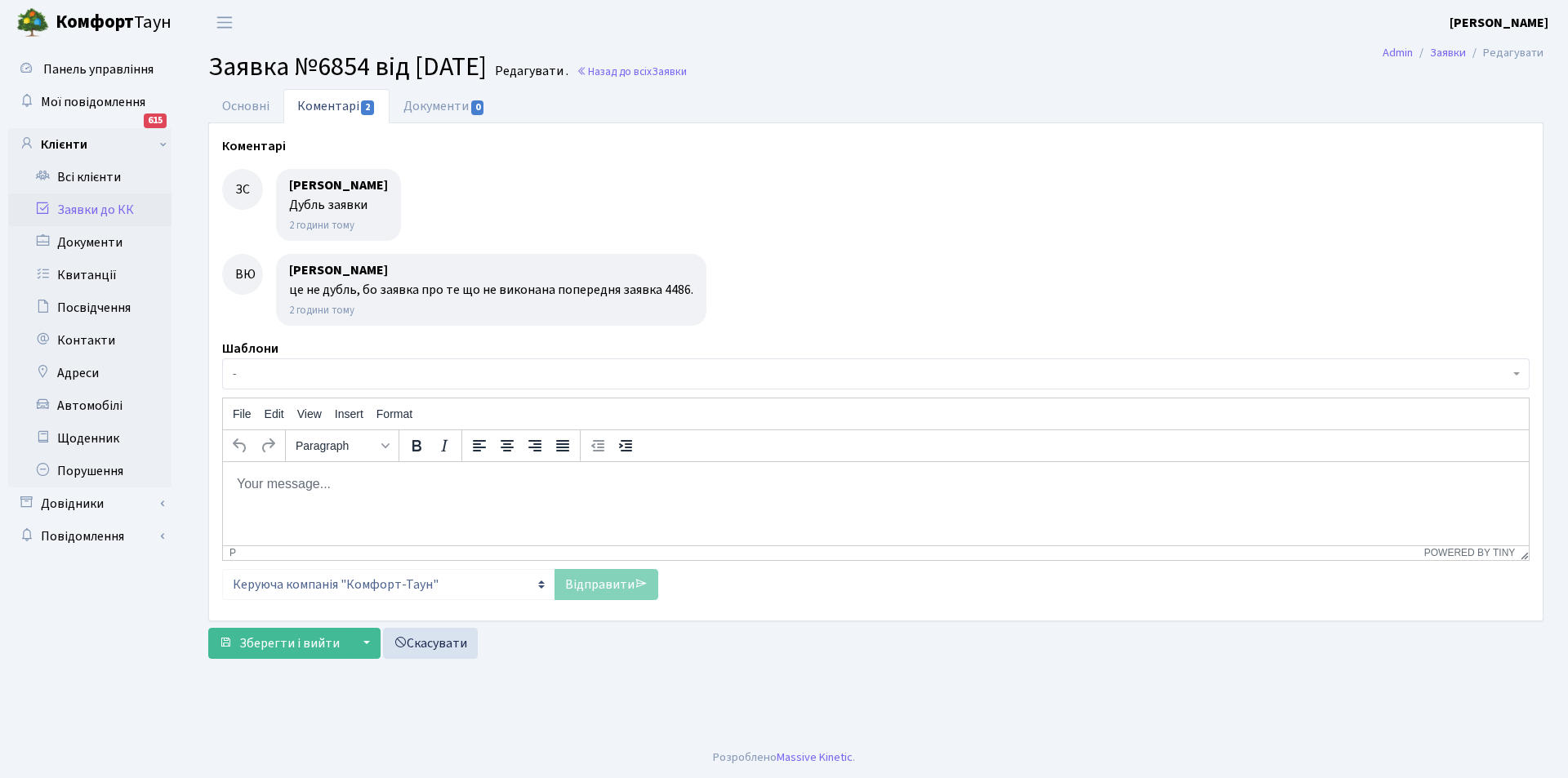
click at [247, 491] on body "Rich Text Area. Press ALT-0 for help." at bounding box center [875, 483] width 1280 height 18
click at [252, 476] on body "Rich Text Area. Press ALT-0 for help." at bounding box center [875, 483] width 1280 height 18
click at [385, 487] on p "проведено обстеження н" at bounding box center [875, 483] width 1280 height 18
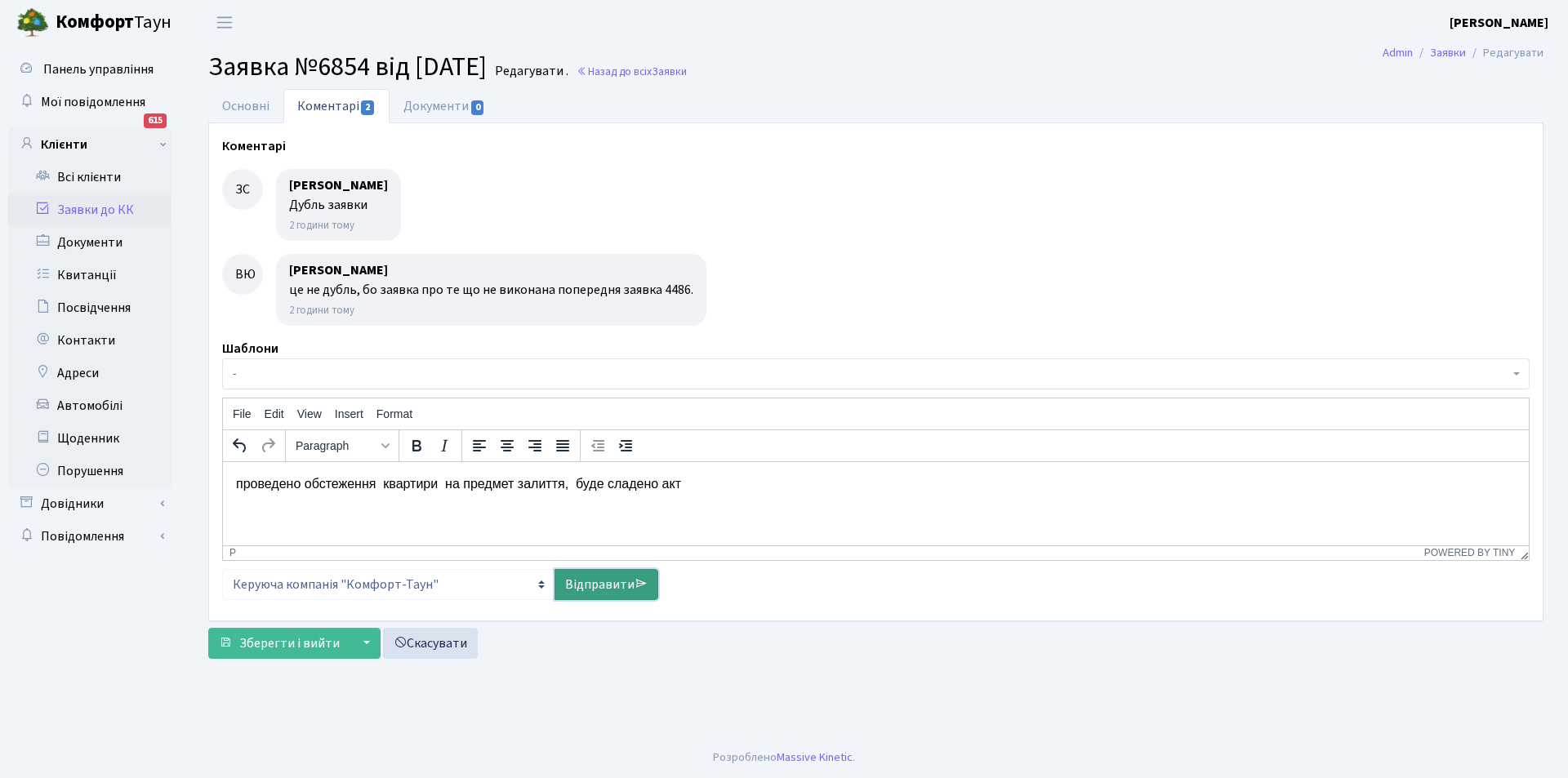
click at [634, 579] on icon at bounding box center [640, 583] width 13 height 13
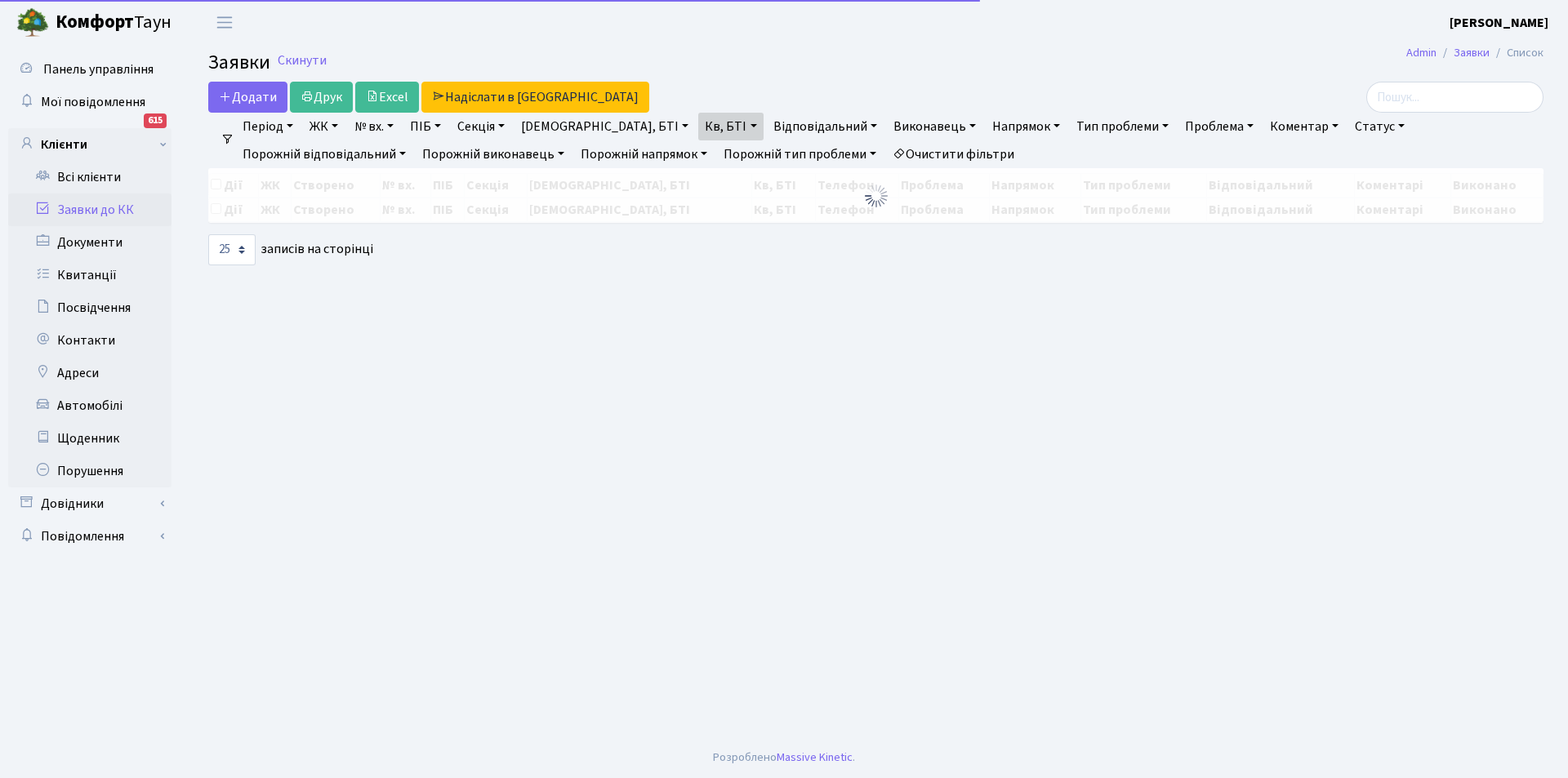
select select "25"
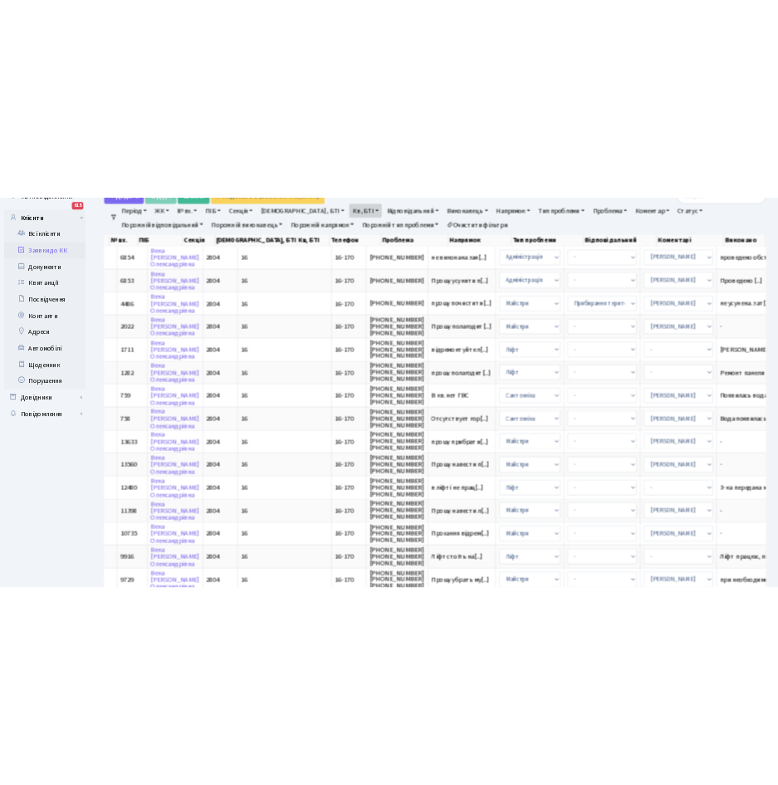
scroll to position [75, 0]
